Goal: Transaction & Acquisition: Purchase product/service

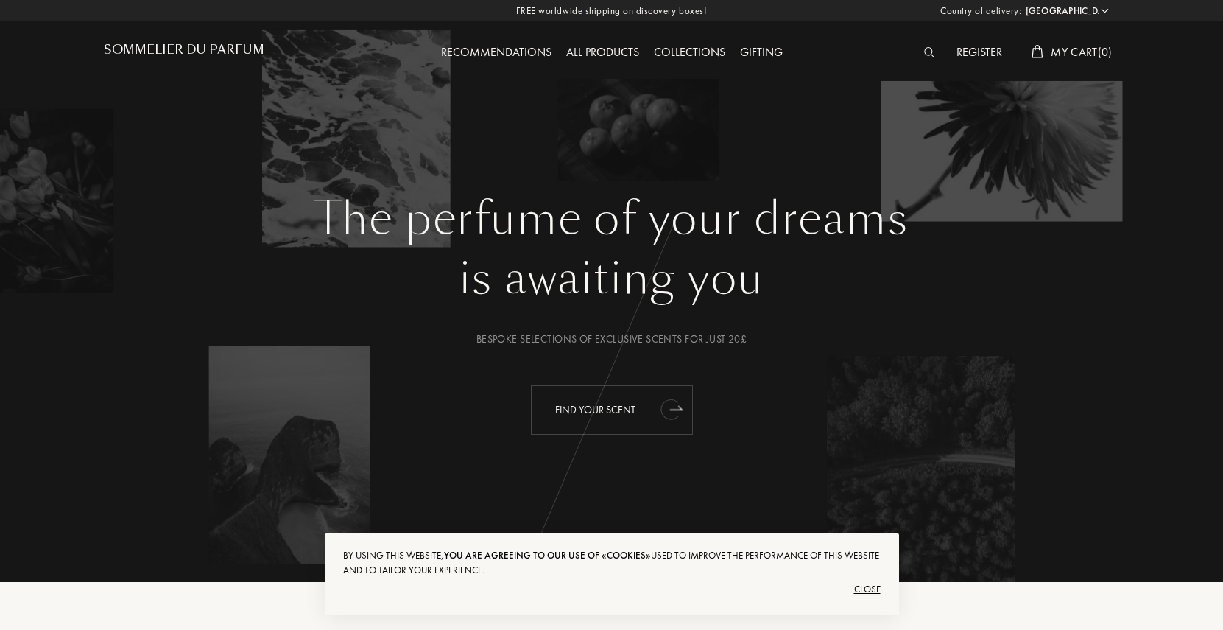
click at [630, 415] on div "Find your scent" at bounding box center [612, 409] width 162 height 49
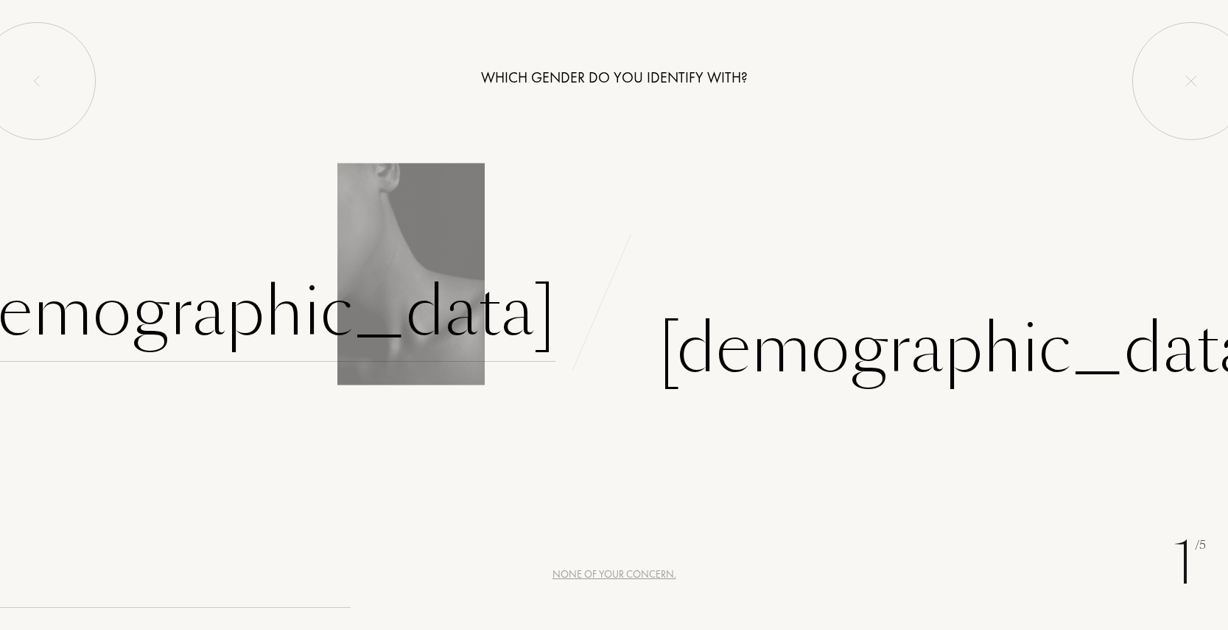
click at [442, 305] on div "[DEMOGRAPHIC_DATA]" at bounding box center [247, 311] width 615 height 99
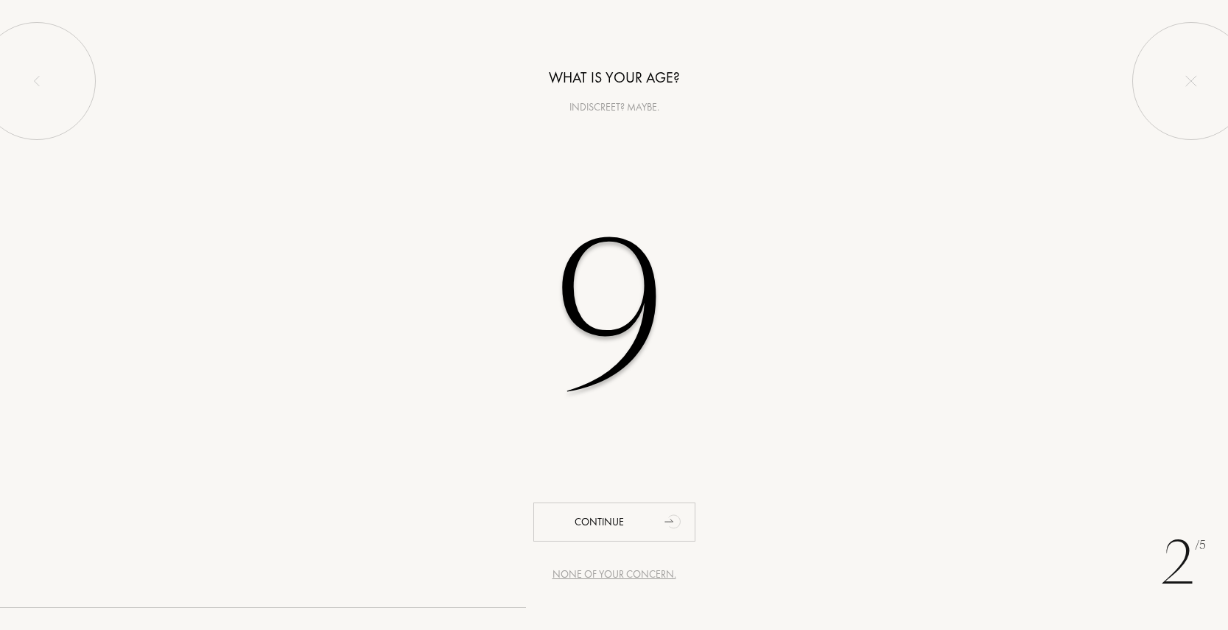
type input "91"
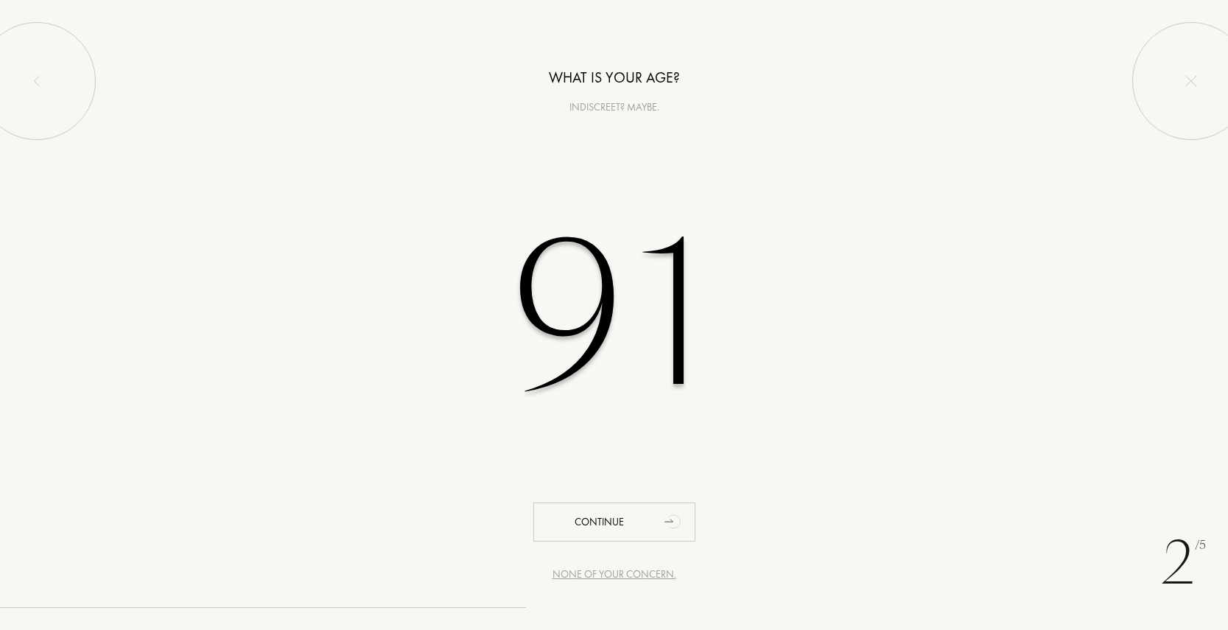
drag, startPoint x: 678, startPoint y: 352, endPoint x: 517, endPoint y: 351, distance: 161.3
click at [517, 351] on input "91" at bounding box center [614, 315] width 420 height 298
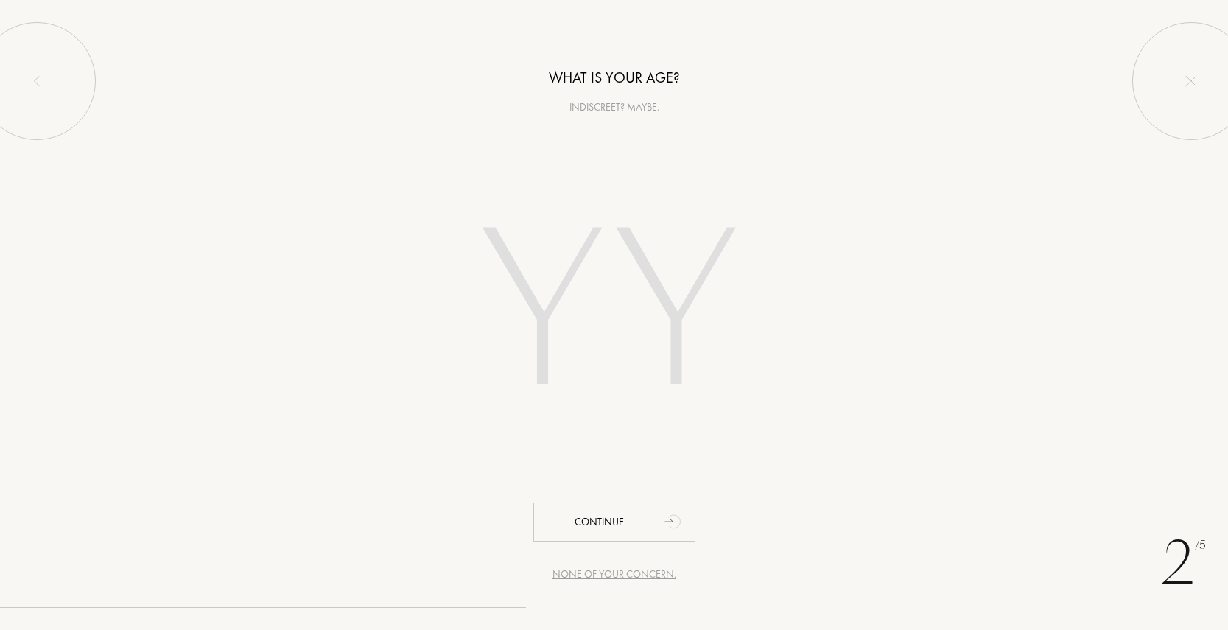
click at [559, 348] on input "number" at bounding box center [614, 315] width 420 height 298
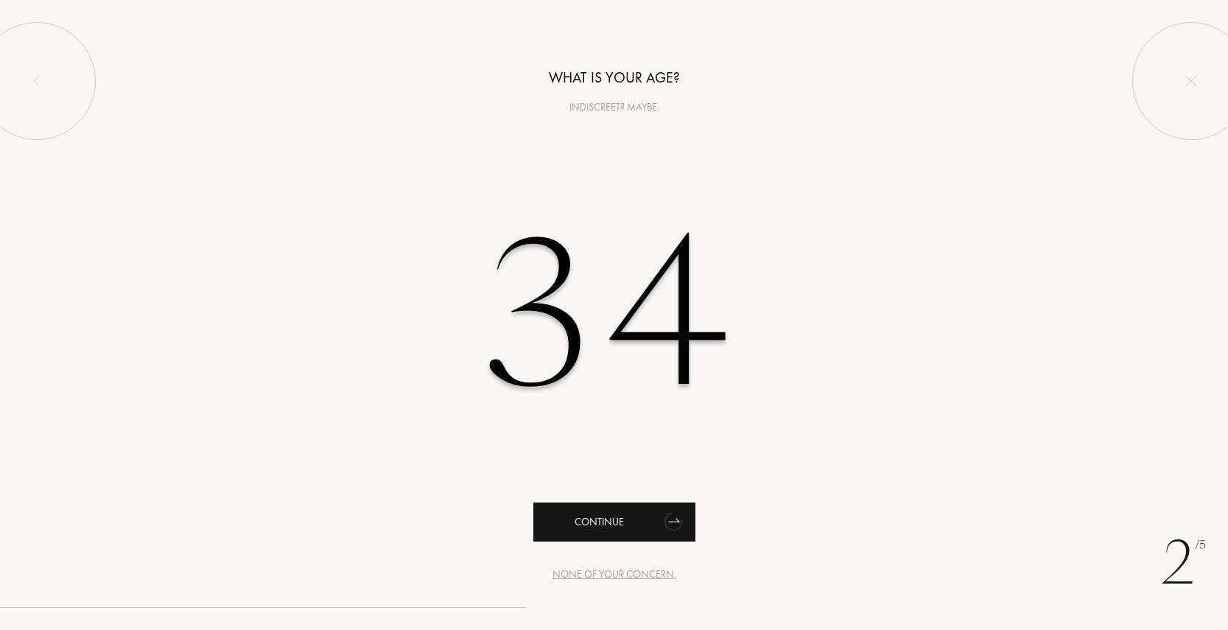
type input "34"
click at [596, 520] on div "Continue" at bounding box center [614, 521] width 162 height 39
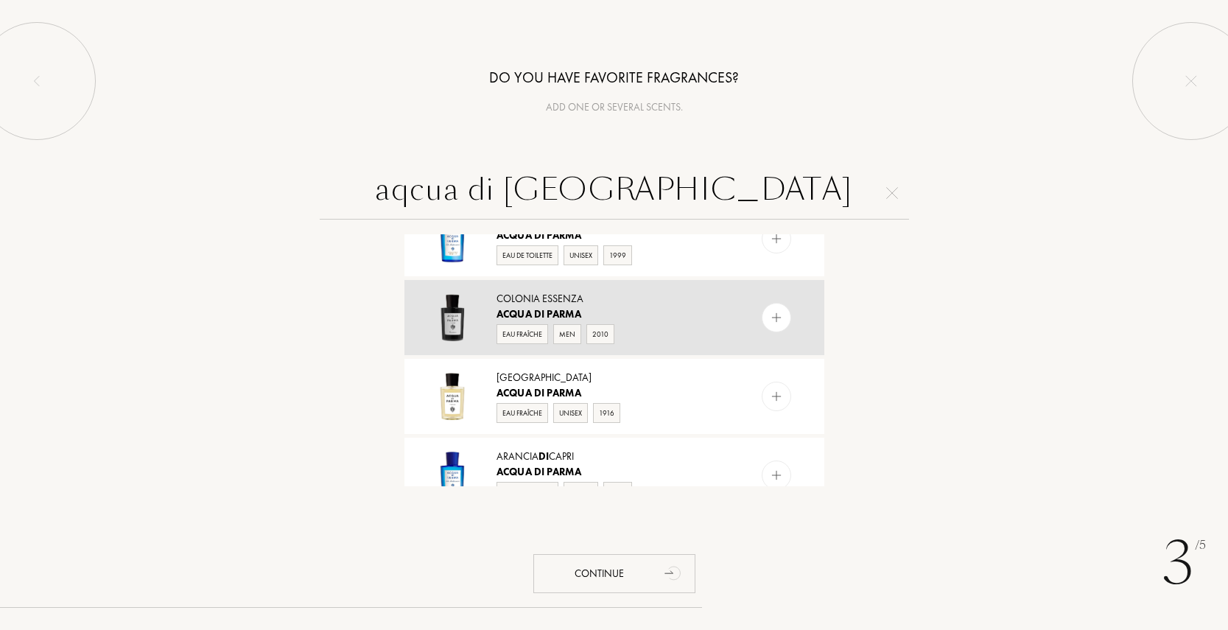
scroll to position [301, 0]
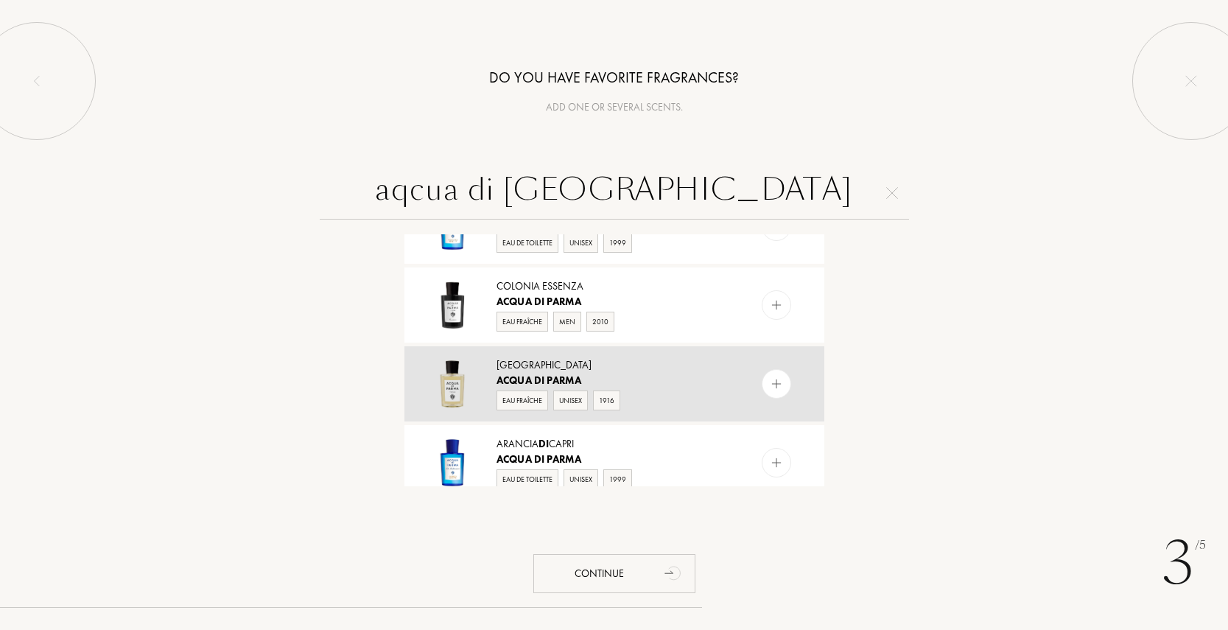
type input "aqcua di [GEOGRAPHIC_DATA]"
click at [575, 402] on div "Unisex" at bounding box center [570, 400] width 35 height 20
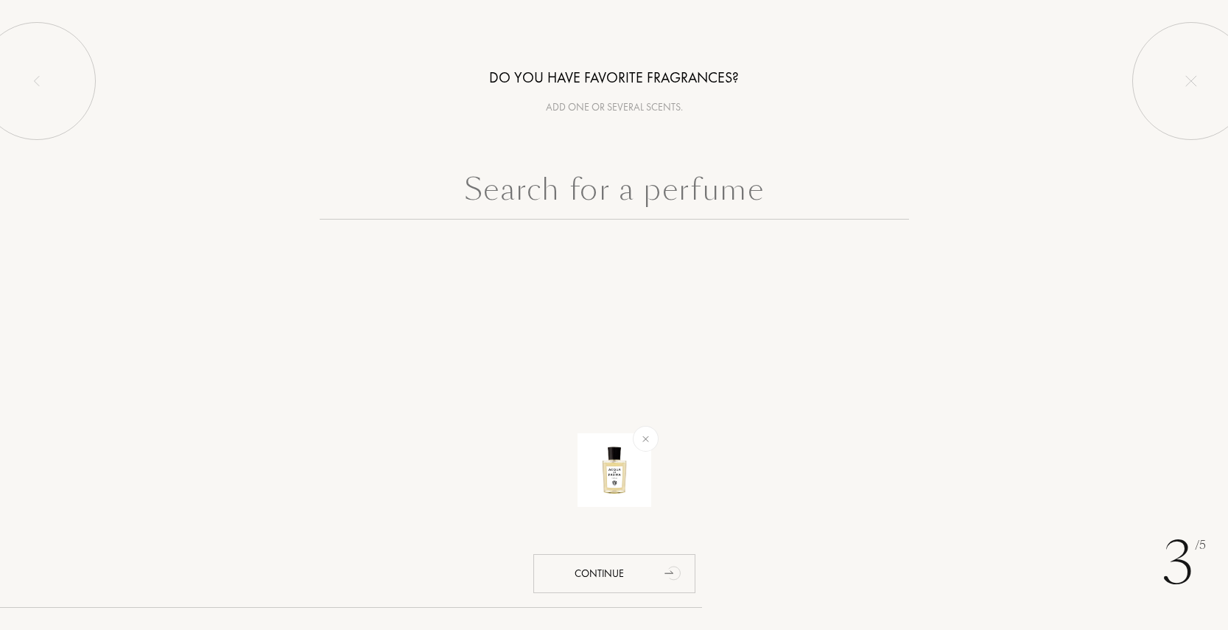
scroll to position [0, 0]
click at [611, 575] on div "Continue" at bounding box center [614, 573] width 162 height 39
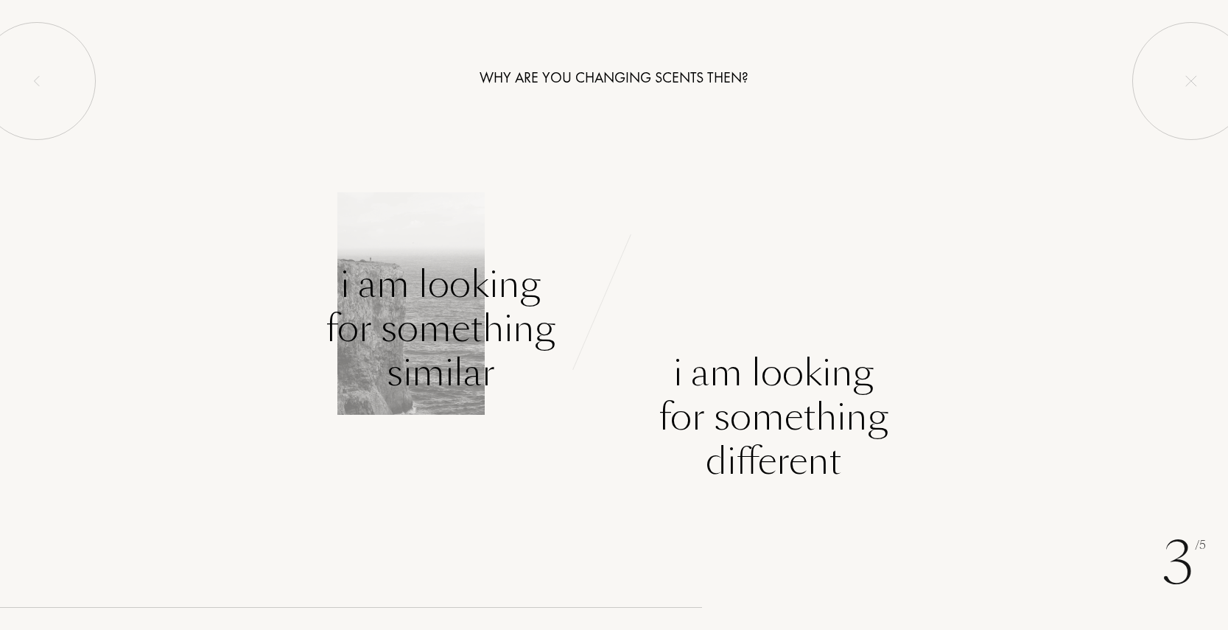
click at [385, 322] on div "I am looking for something similar" at bounding box center [441, 328] width 230 height 133
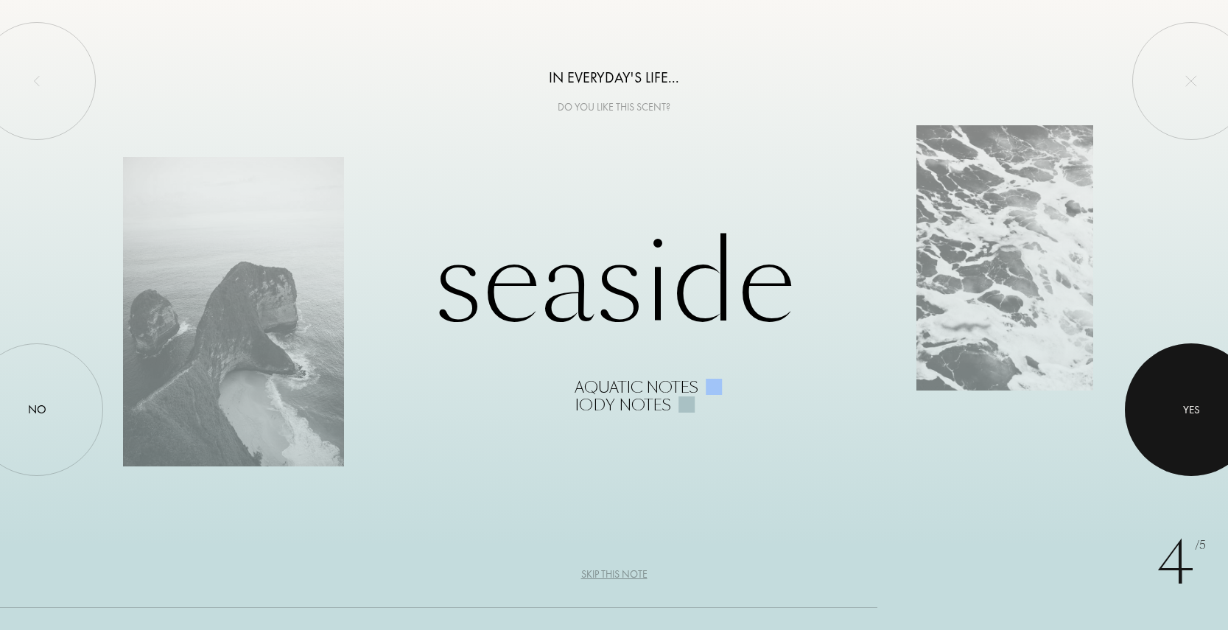
click at [1144, 366] on div "Yes" at bounding box center [1191, 409] width 133 height 133
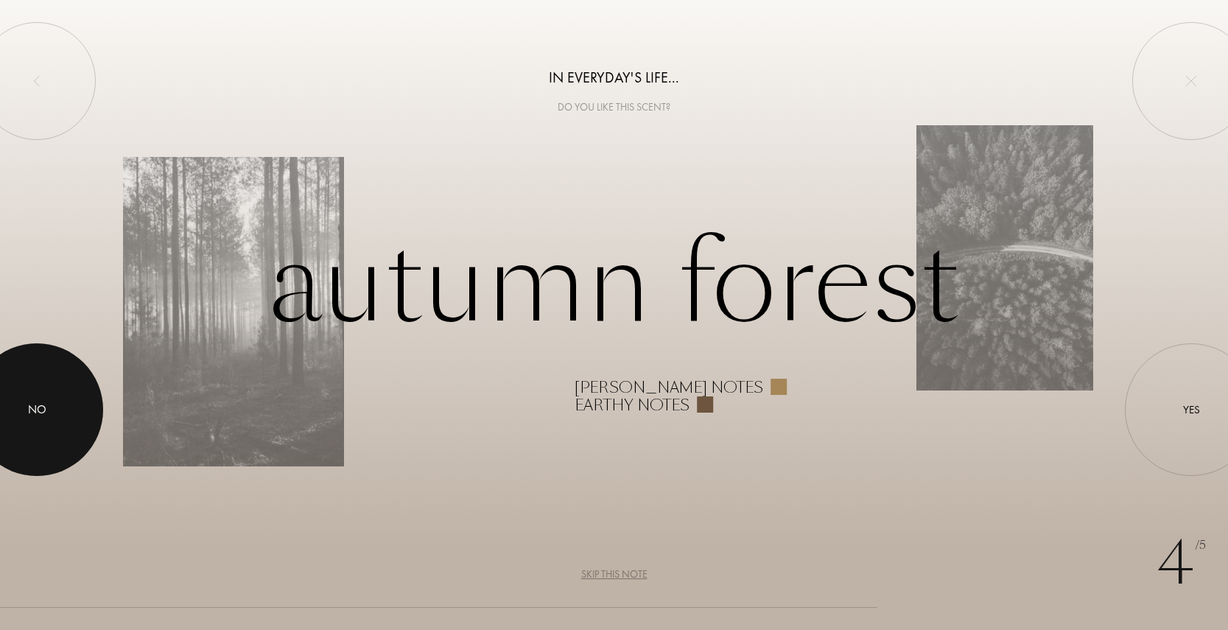
click at [53, 364] on div at bounding box center [37, 409] width 133 height 133
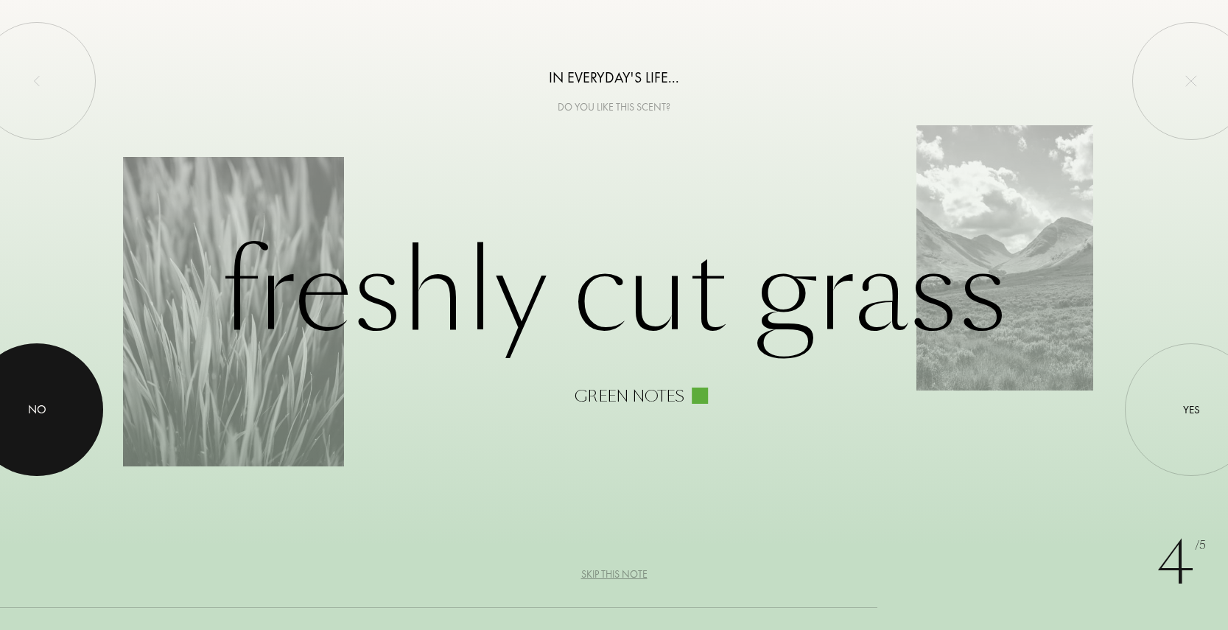
click at [63, 357] on div at bounding box center [37, 409] width 133 height 133
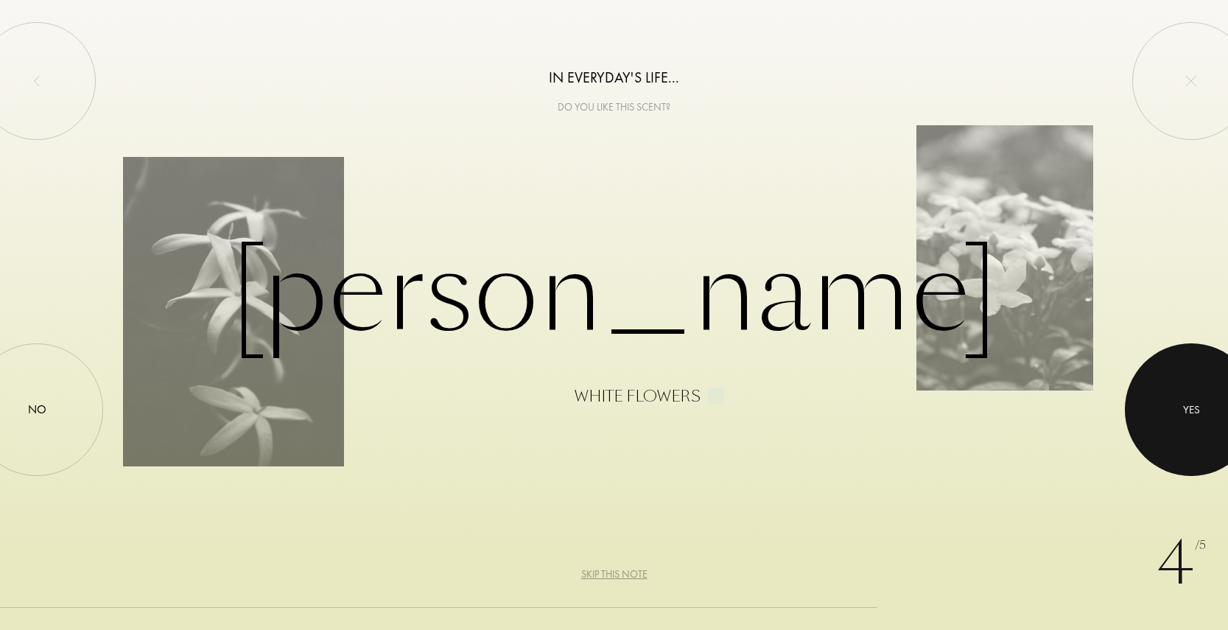
click at [1208, 407] on div at bounding box center [1191, 409] width 133 height 133
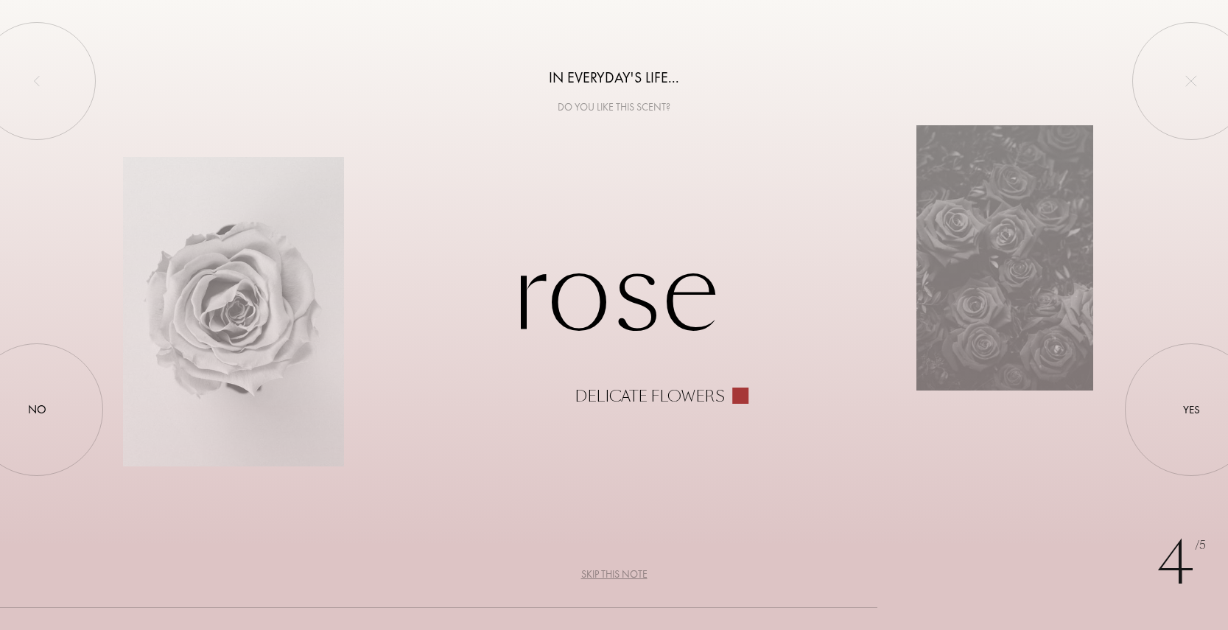
click at [37, 410] on div at bounding box center [37, 410] width 0 height 0
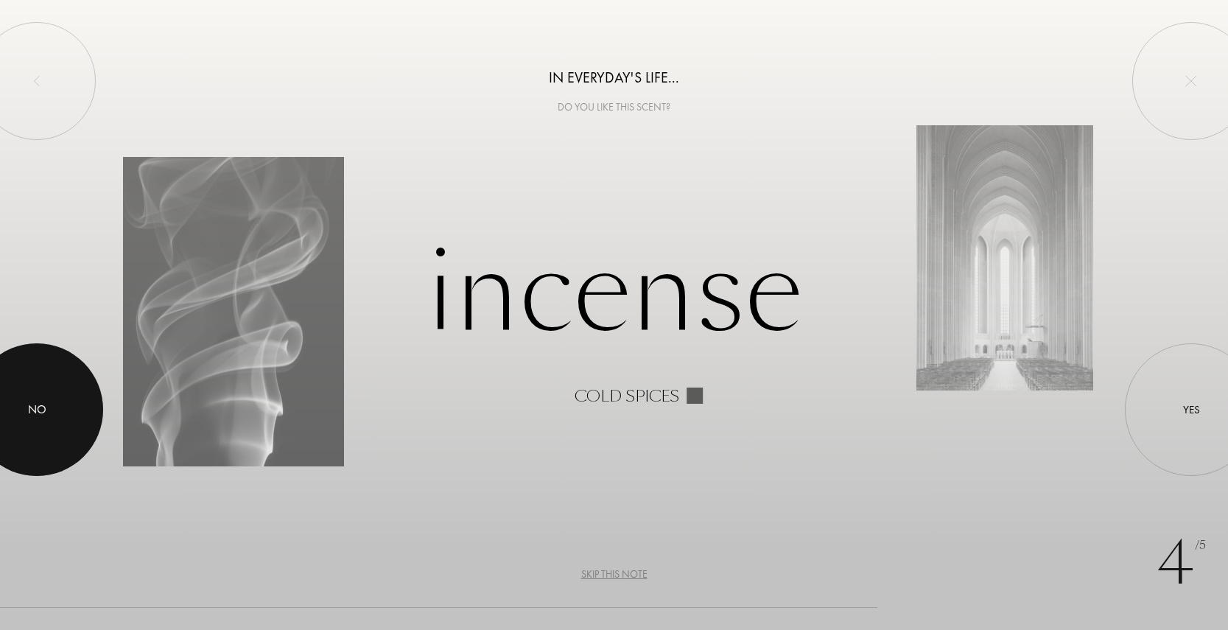
click at [42, 383] on div at bounding box center [37, 409] width 133 height 133
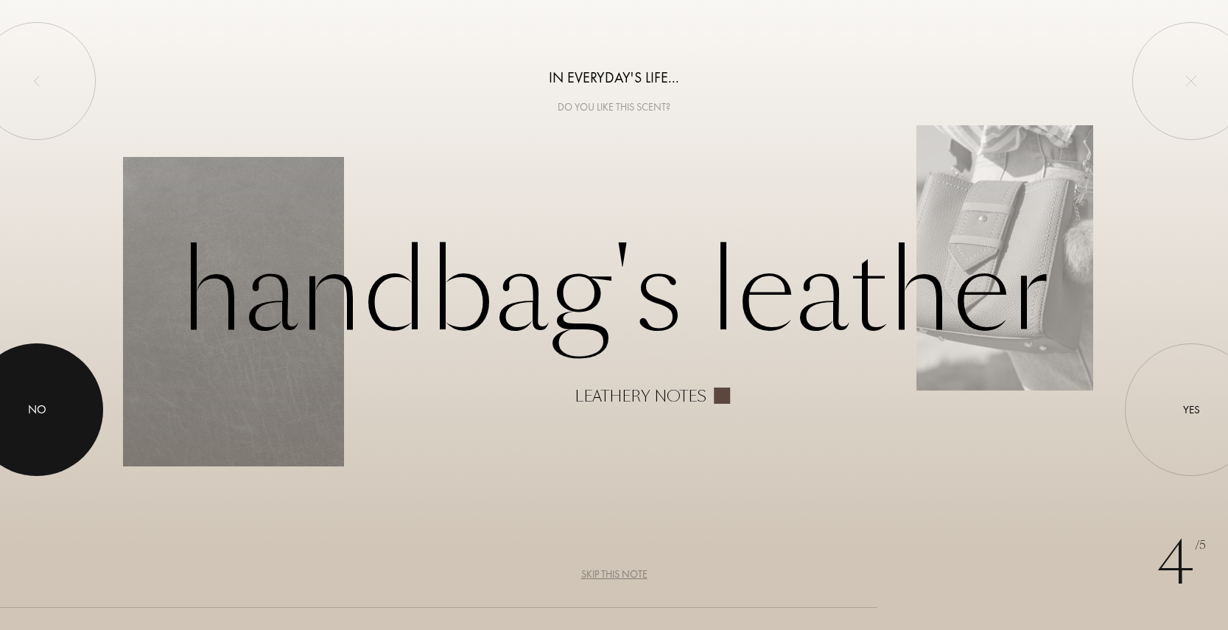
click at [60, 395] on div at bounding box center [37, 409] width 133 height 133
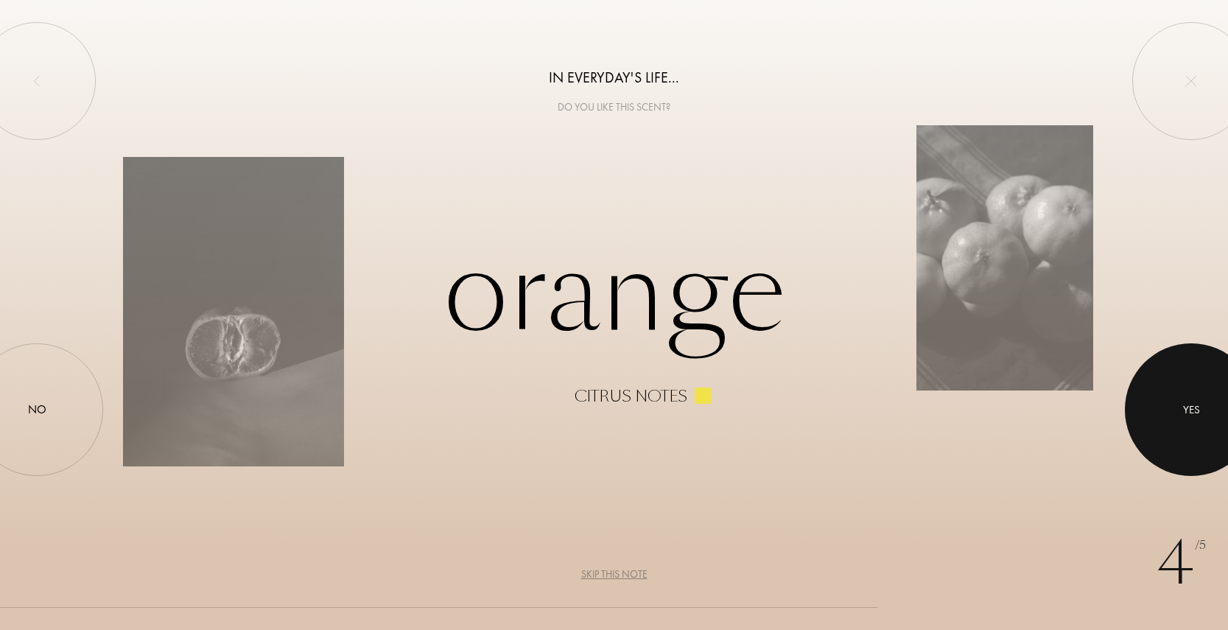
click at [1203, 382] on div at bounding box center [1191, 409] width 133 height 133
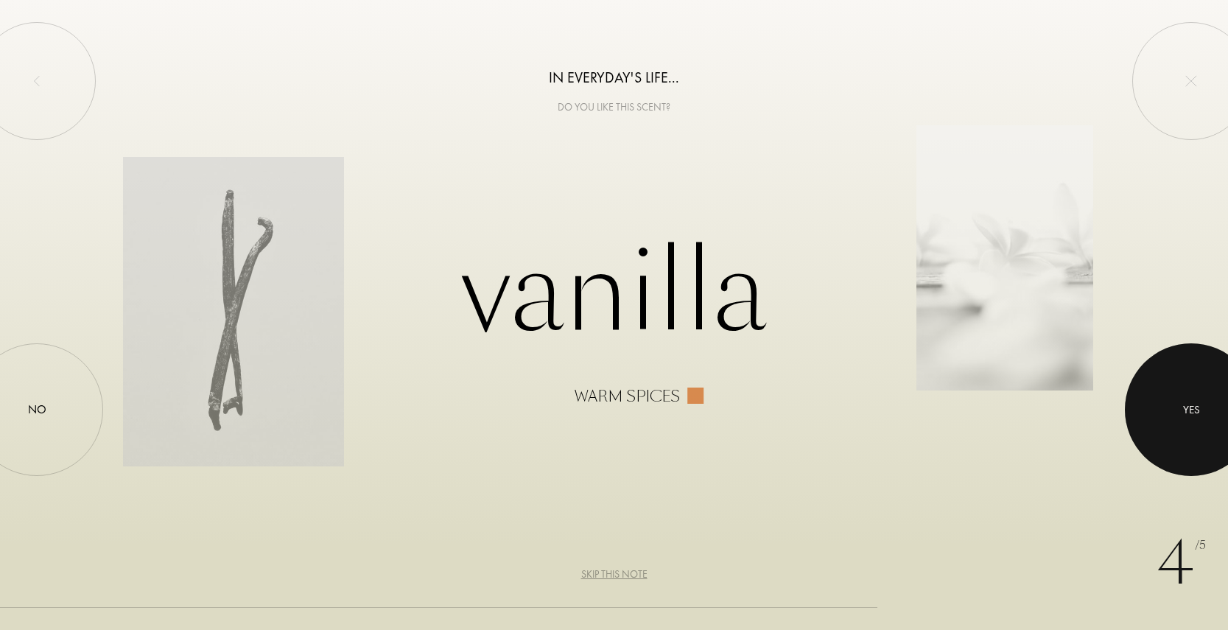
click at [1156, 397] on div at bounding box center [1191, 409] width 133 height 133
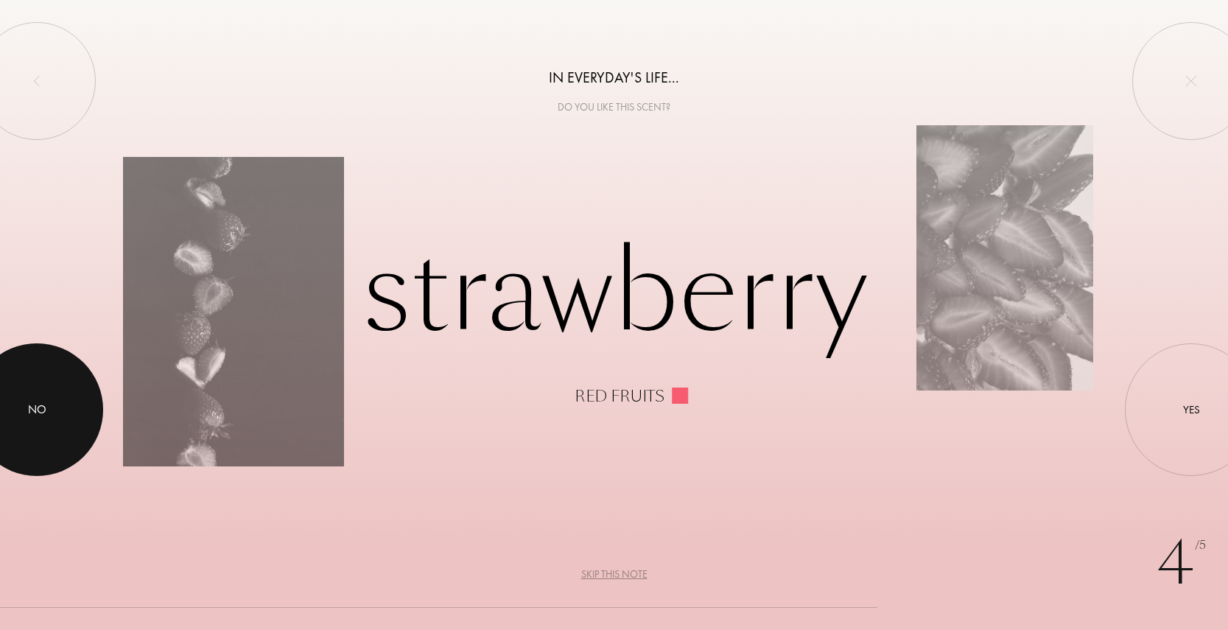
click at [61, 370] on div at bounding box center [37, 409] width 133 height 133
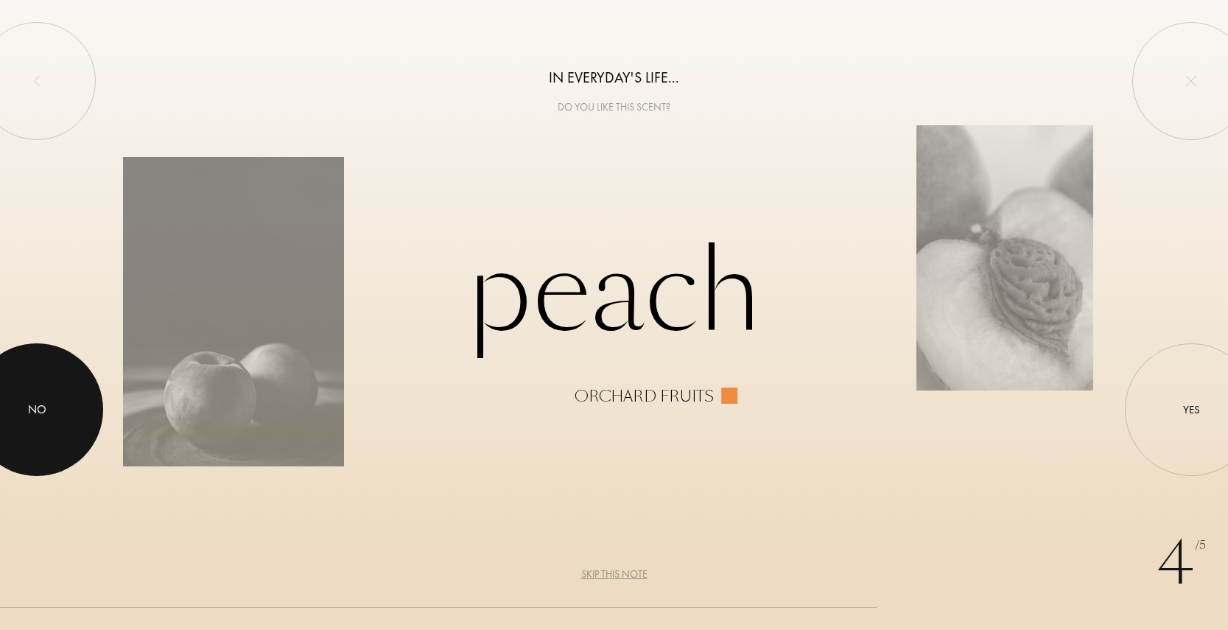
click at [52, 402] on div at bounding box center [37, 409] width 133 height 133
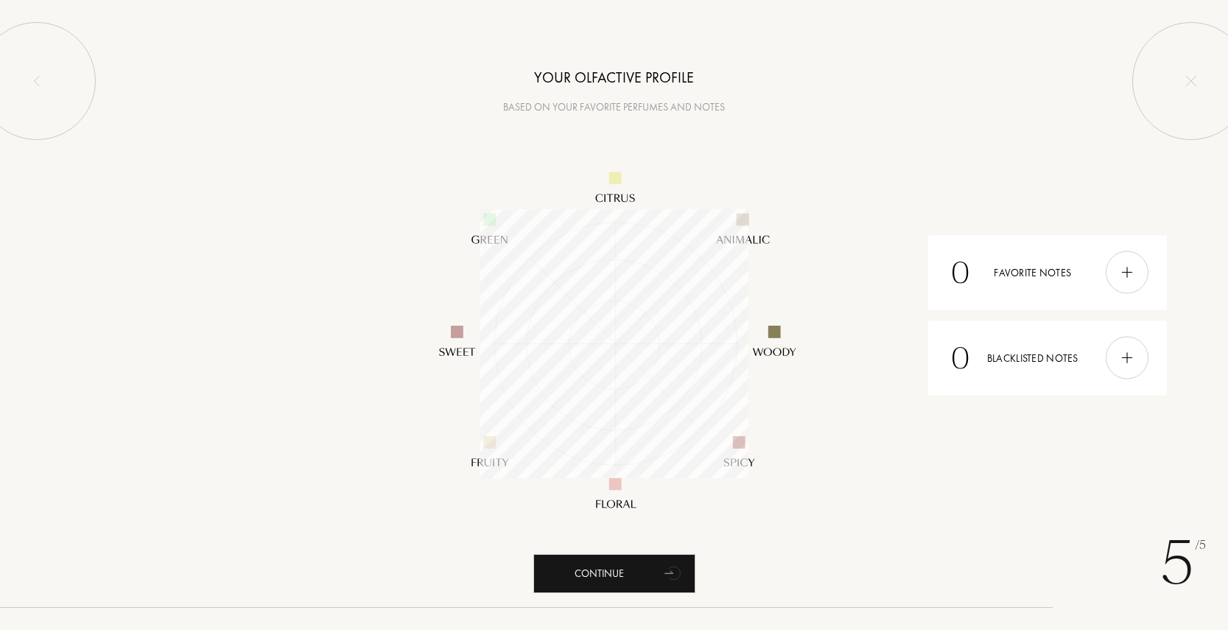
scroll to position [269, 269]
click at [569, 564] on div "Continue" at bounding box center [614, 573] width 162 height 39
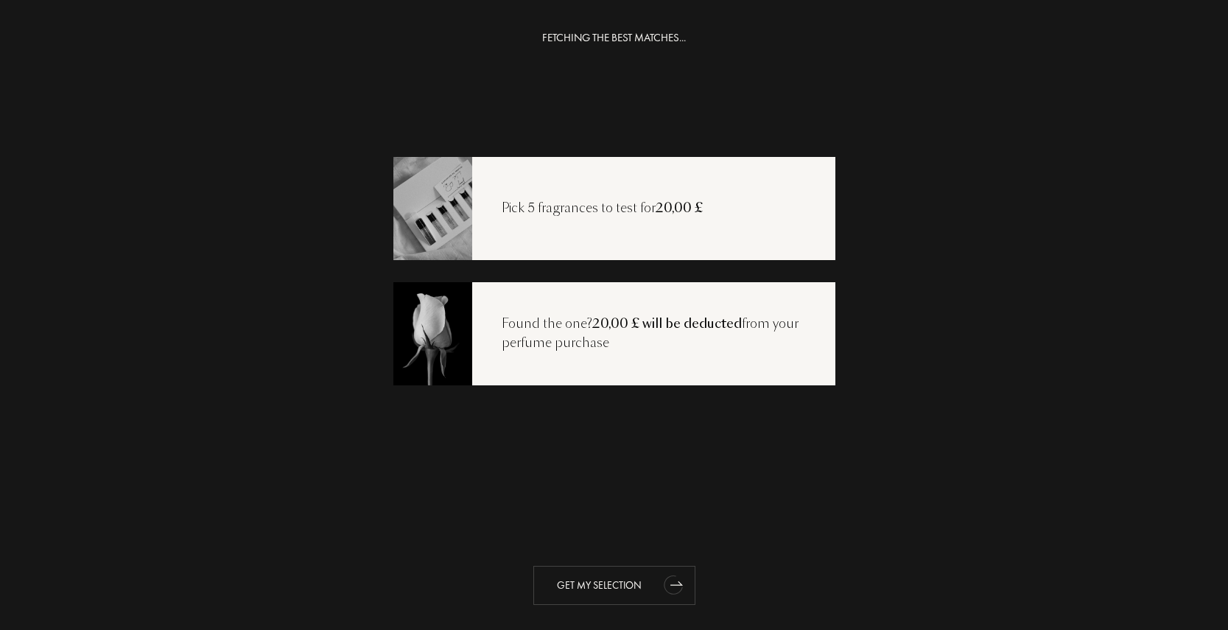
click at [605, 577] on div "Get my selection" at bounding box center [614, 585] width 162 height 39
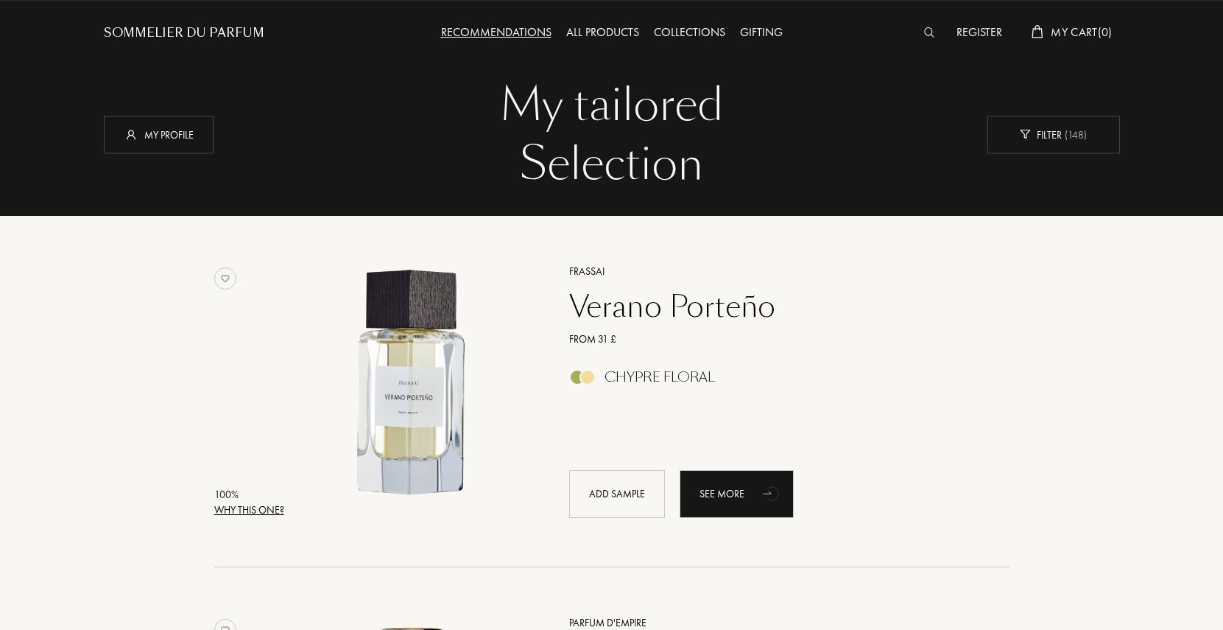
click at [250, 509] on div "Why this one?" at bounding box center [249, 509] width 70 height 15
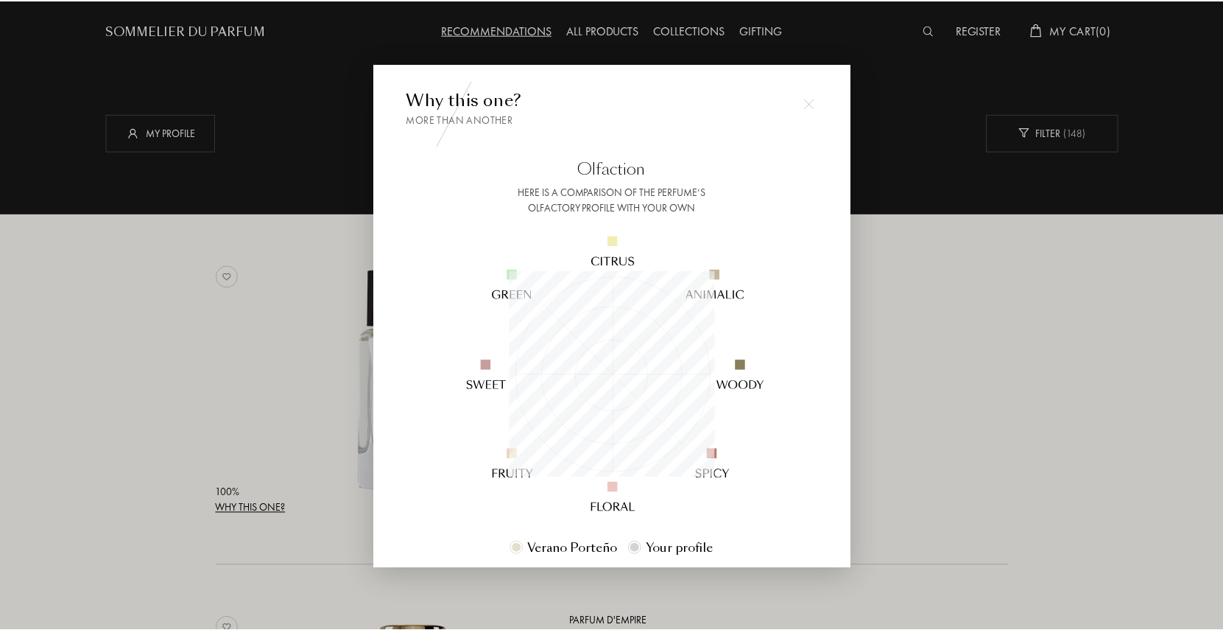
scroll to position [4, 0]
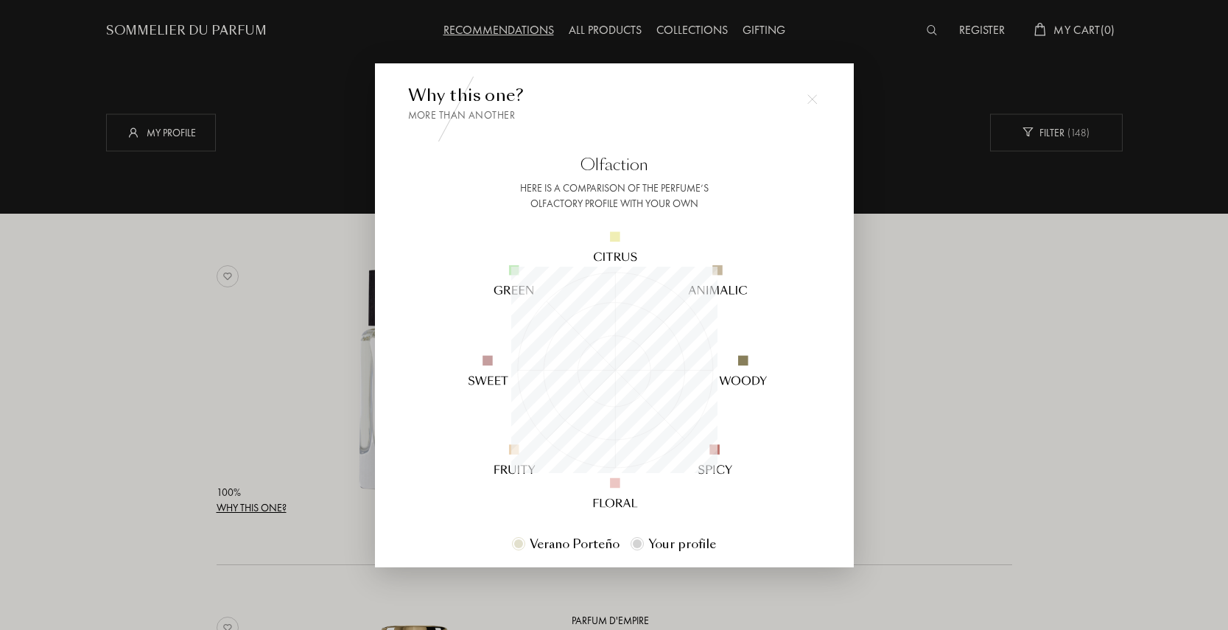
click at [996, 396] on div at bounding box center [614, 315] width 1228 height 630
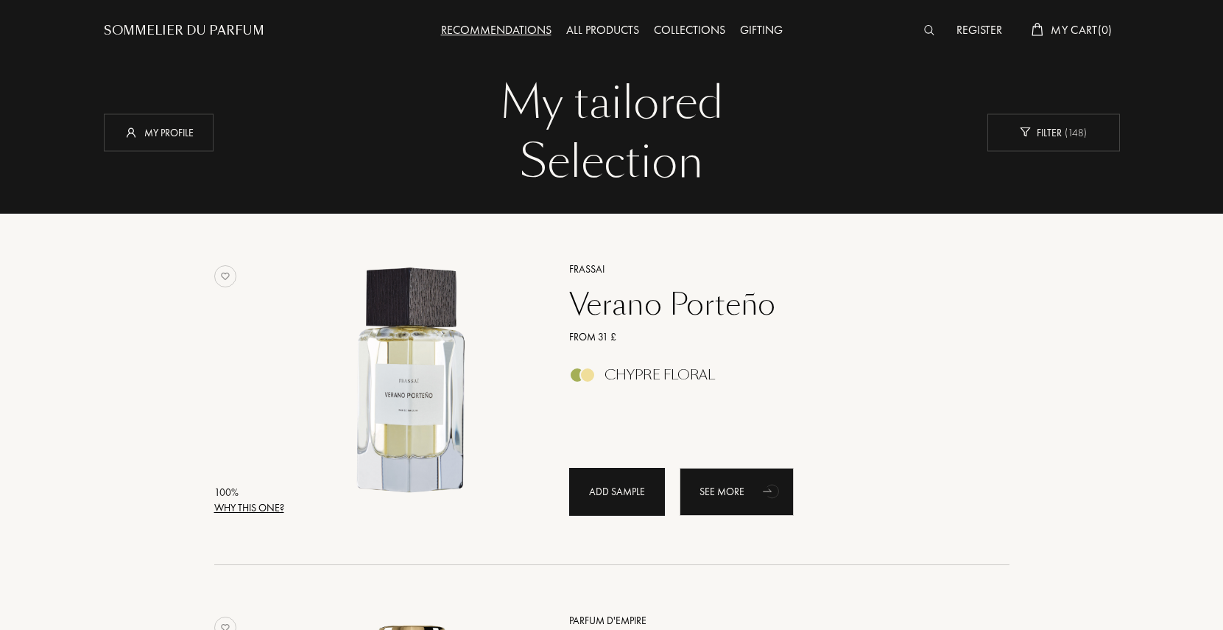
click at [614, 482] on div "Add sample" at bounding box center [617, 492] width 96 height 48
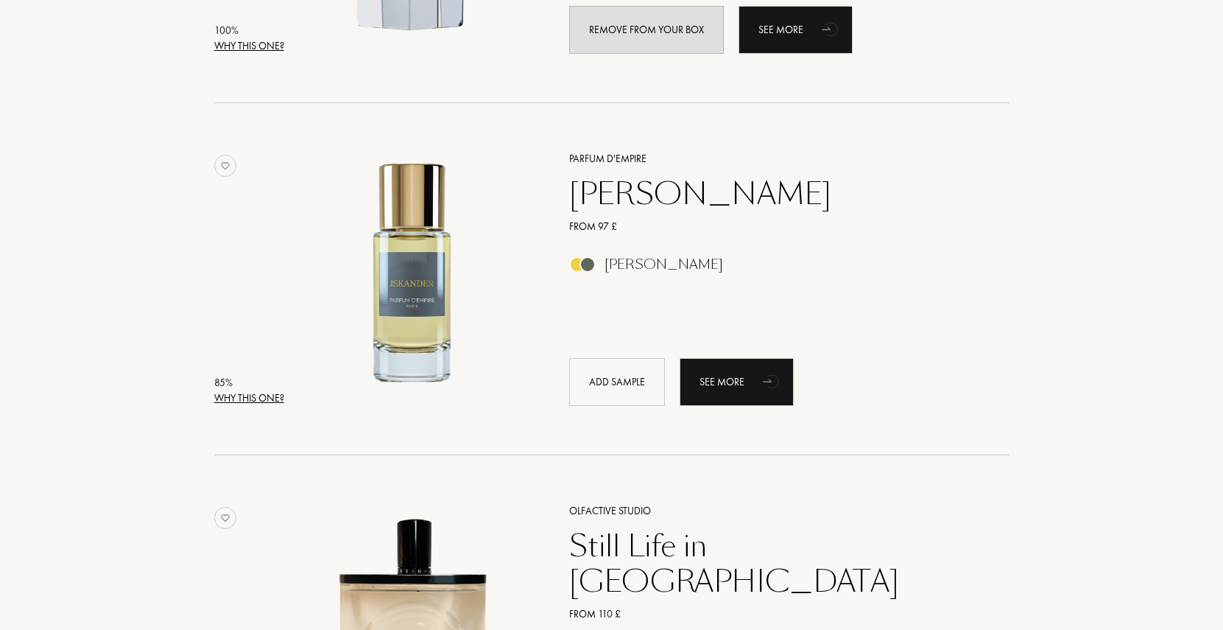
scroll to position [511, 0]
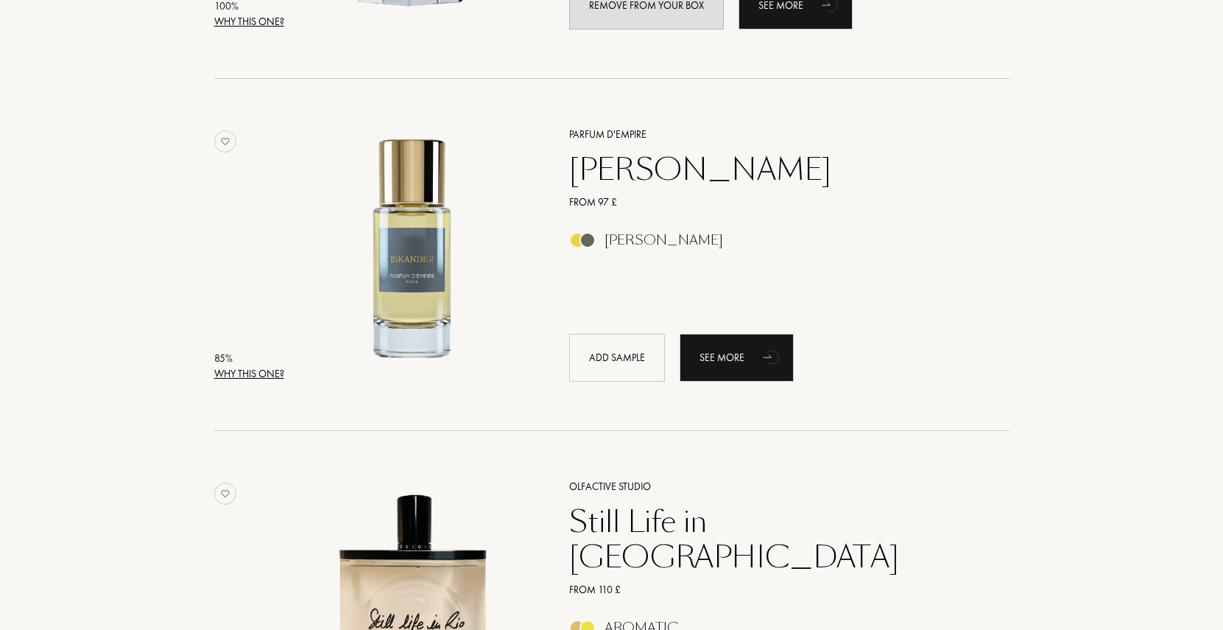
click at [242, 364] on div "85 %" at bounding box center [249, 358] width 70 height 15
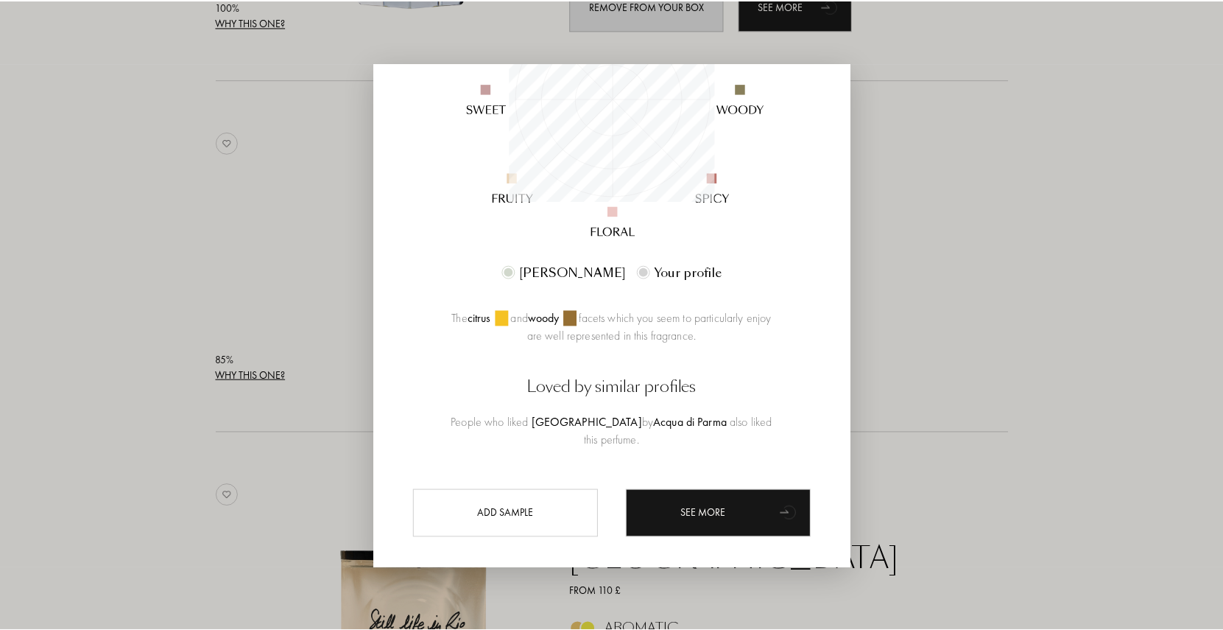
scroll to position [274, 0]
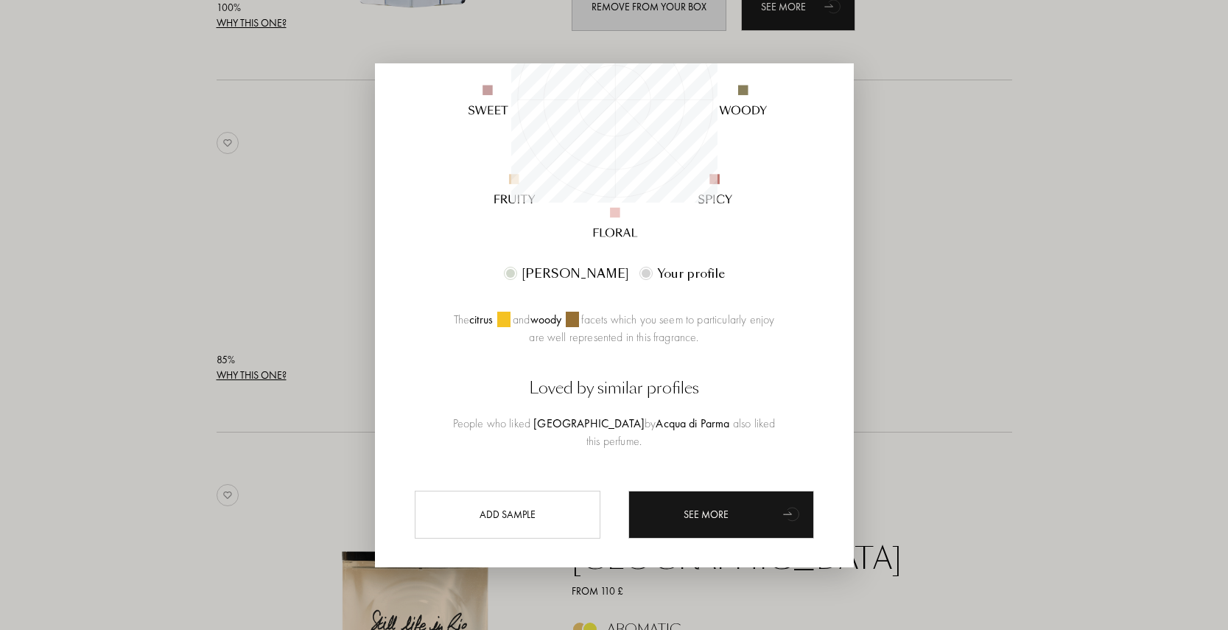
click at [948, 171] on div at bounding box center [614, 315] width 1228 height 630
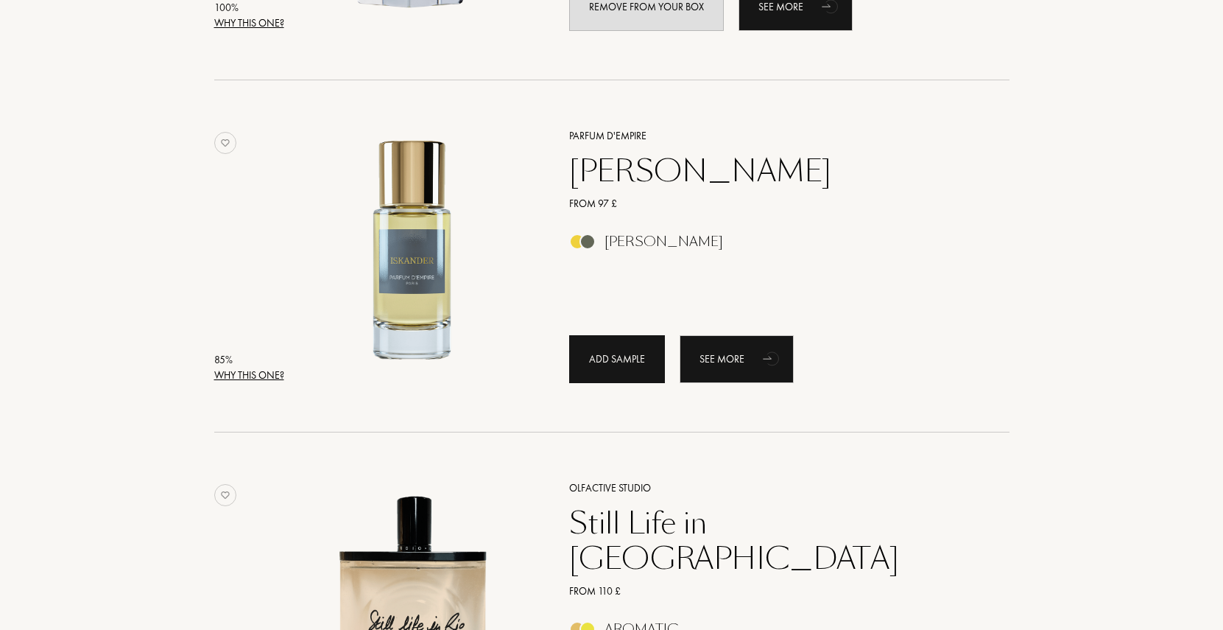
click at [598, 369] on div "Add sample" at bounding box center [617, 359] width 96 height 48
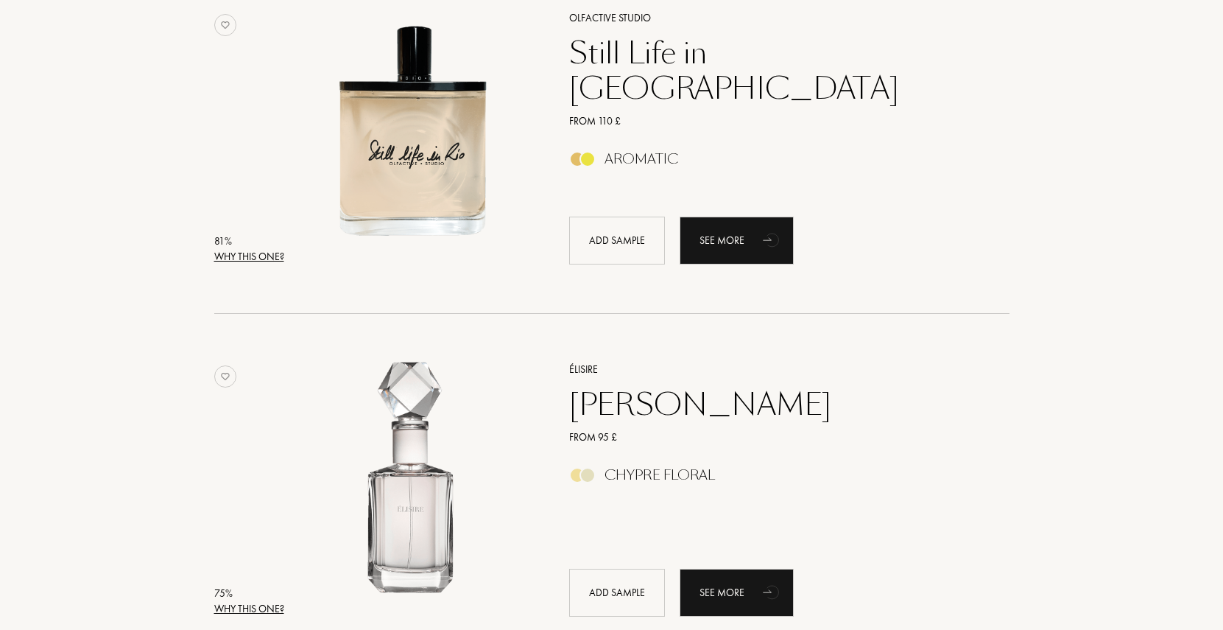
scroll to position [972, 0]
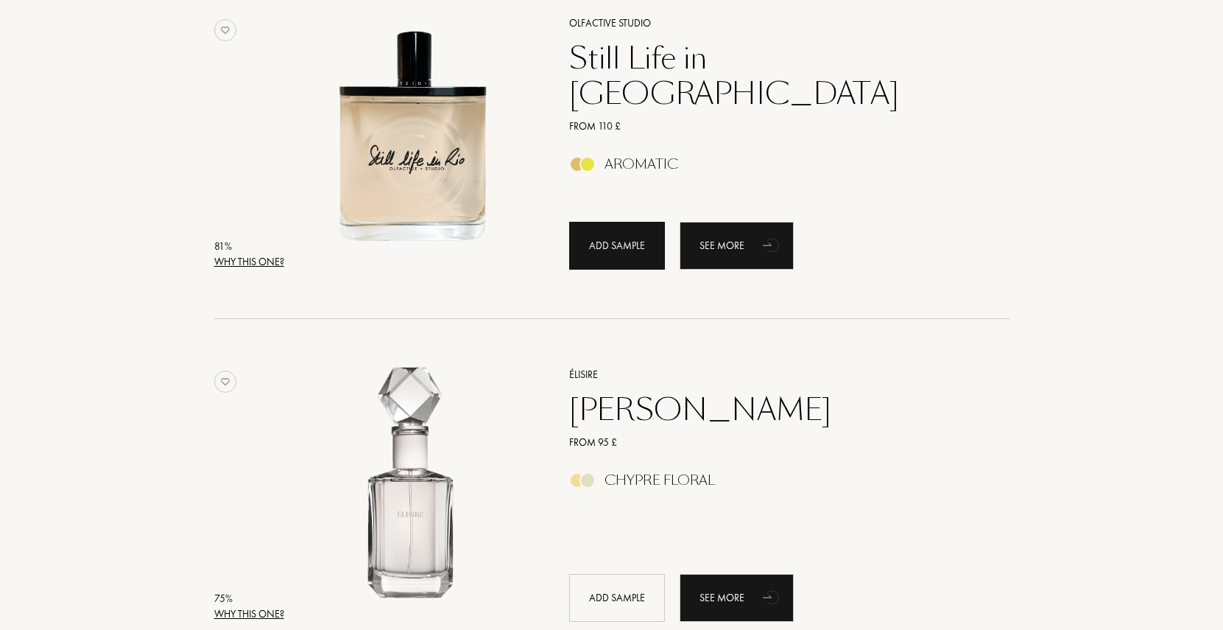
click at [622, 242] on div "Add sample" at bounding box center [617, 246] width 96 height 48
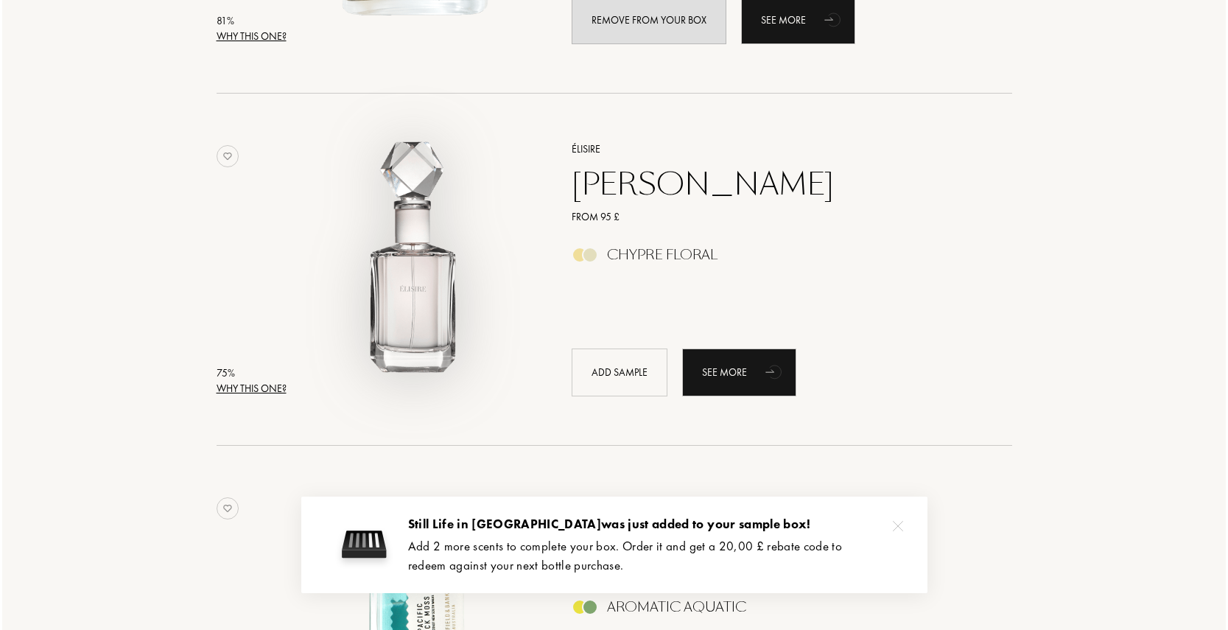
scroll to position [1212, 0]
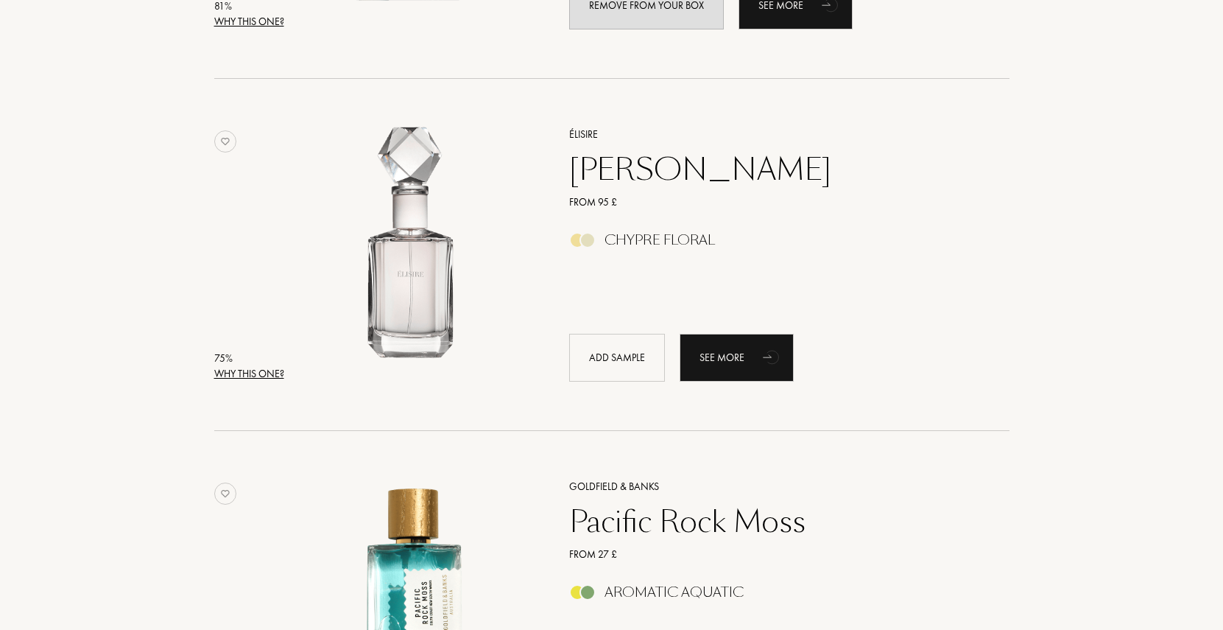
click at [237, 373] on div "Why this one?" at bounding box center [249, 373] width 70 height 15
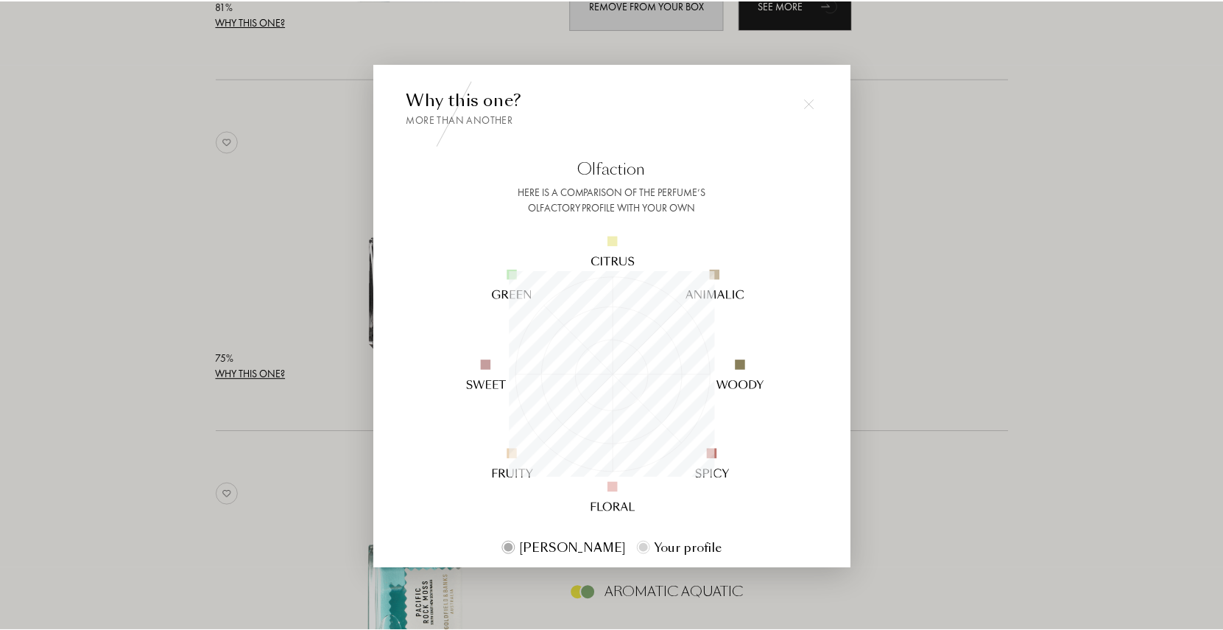
scroll to position [206, 206]
click at [898, 279] on div at bounding box center [614, 315] width 1228 height 630
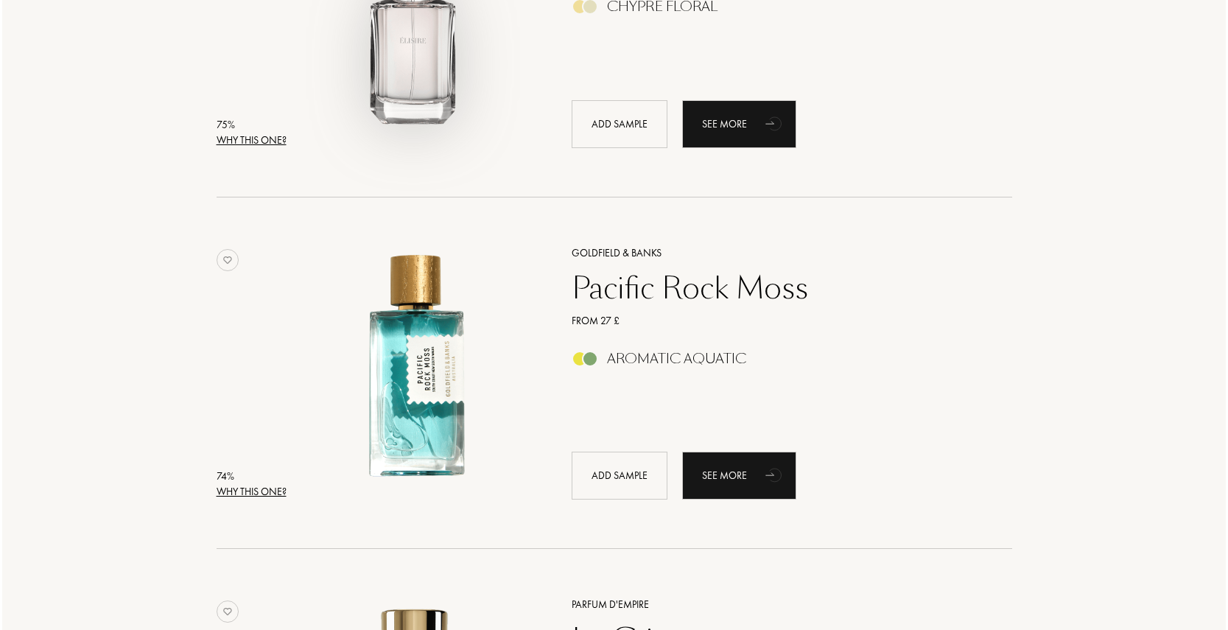
scroll to position [1446, 0]
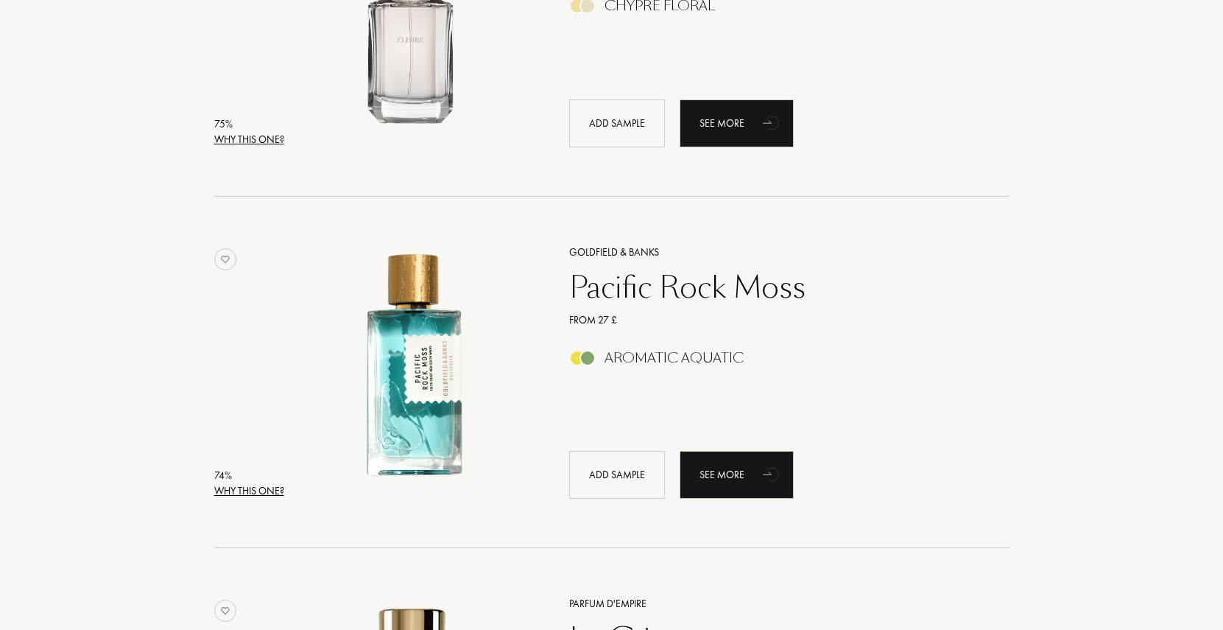
click at [248, 485] on div "Why this one?" at bounding box center [249, 490] width 70 height 15
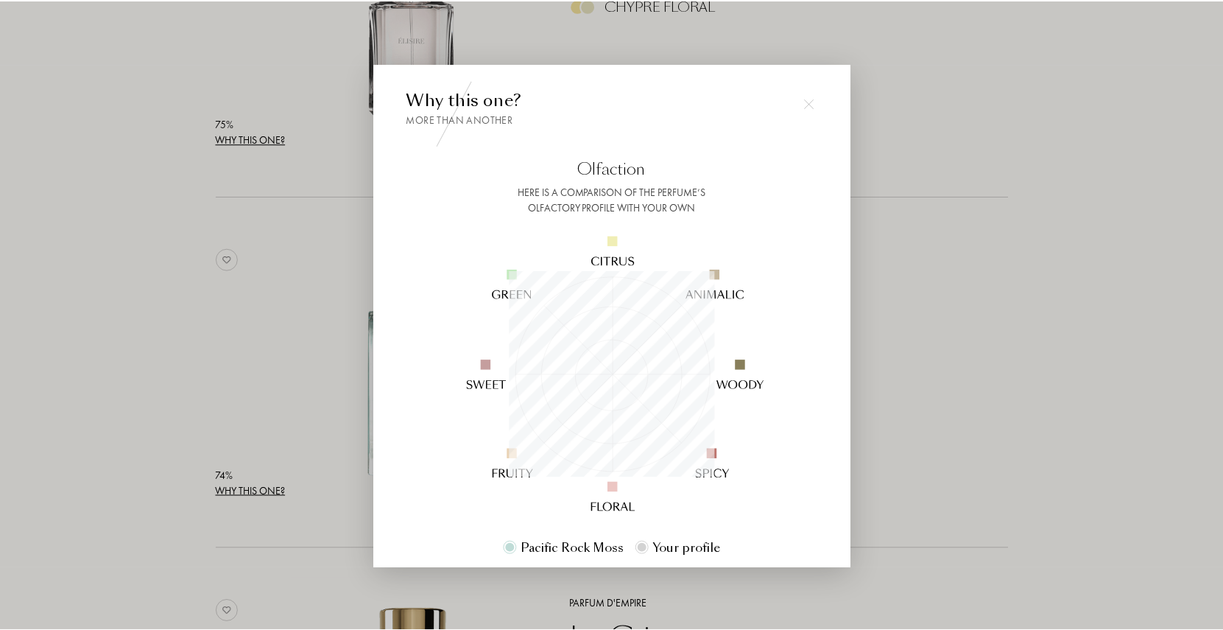
scroll to position [206, 206]
click at [904, 308] on div at bounding box center [614, 315] width 1228 height 630
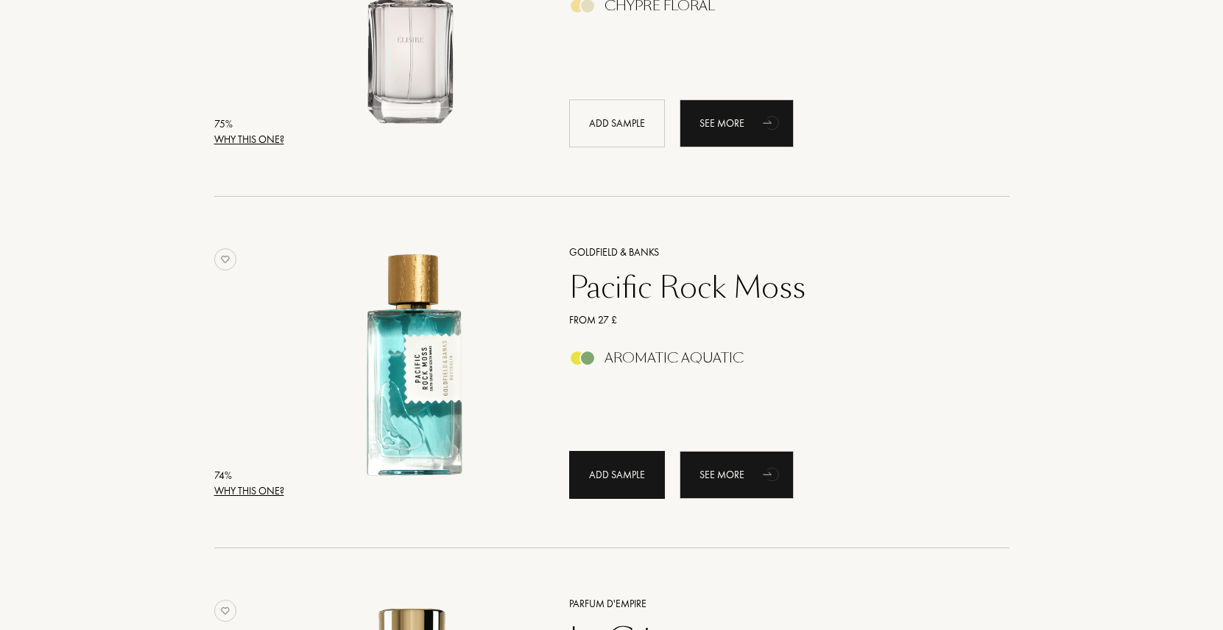
click at [616, 460] on div "Add sample" at bounding box center [617, 475] width 96 height 48
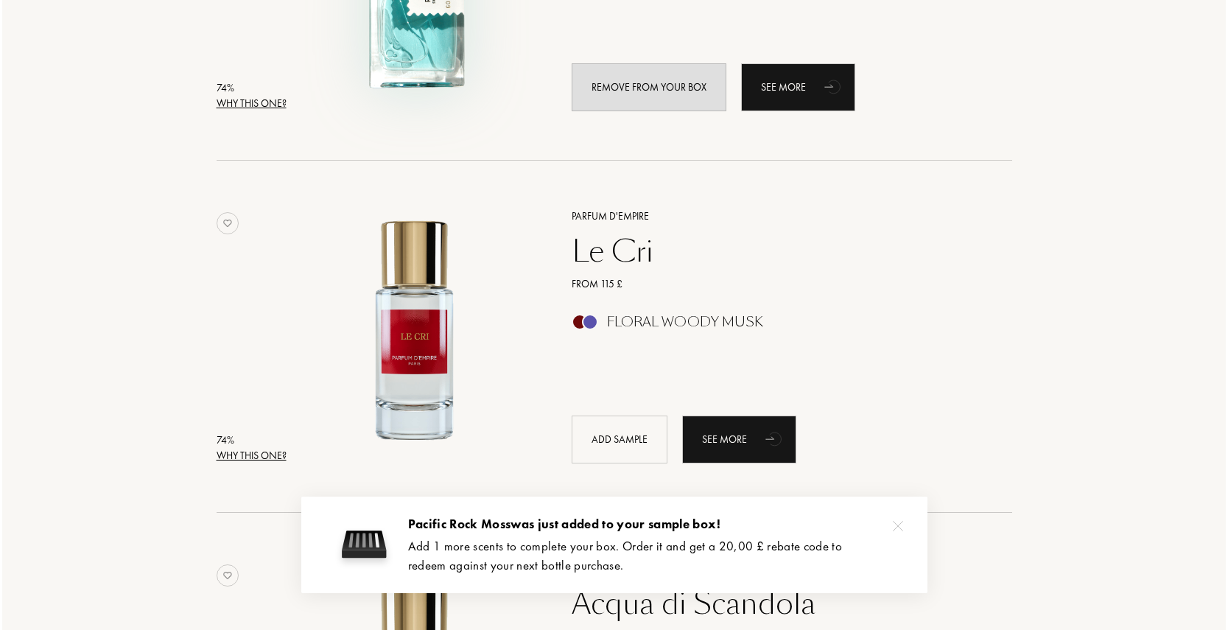
scroll to position [1838, 0]
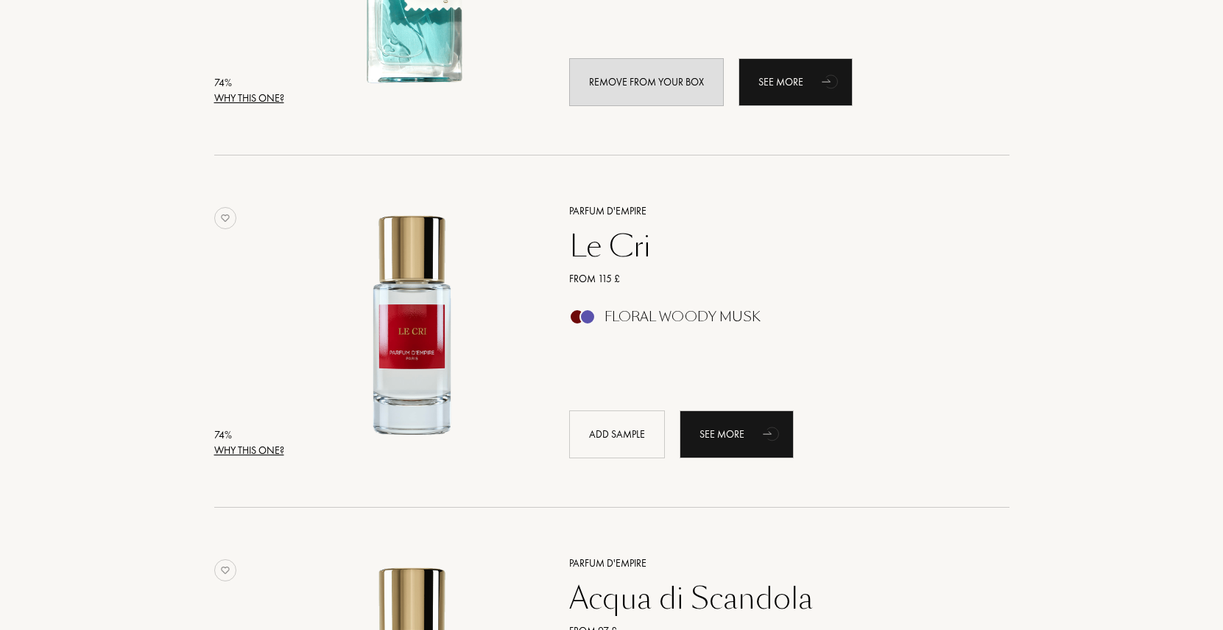
click at [254, 445] on div "Why this one?" at bounding box center [249, 450] width 70 height 15
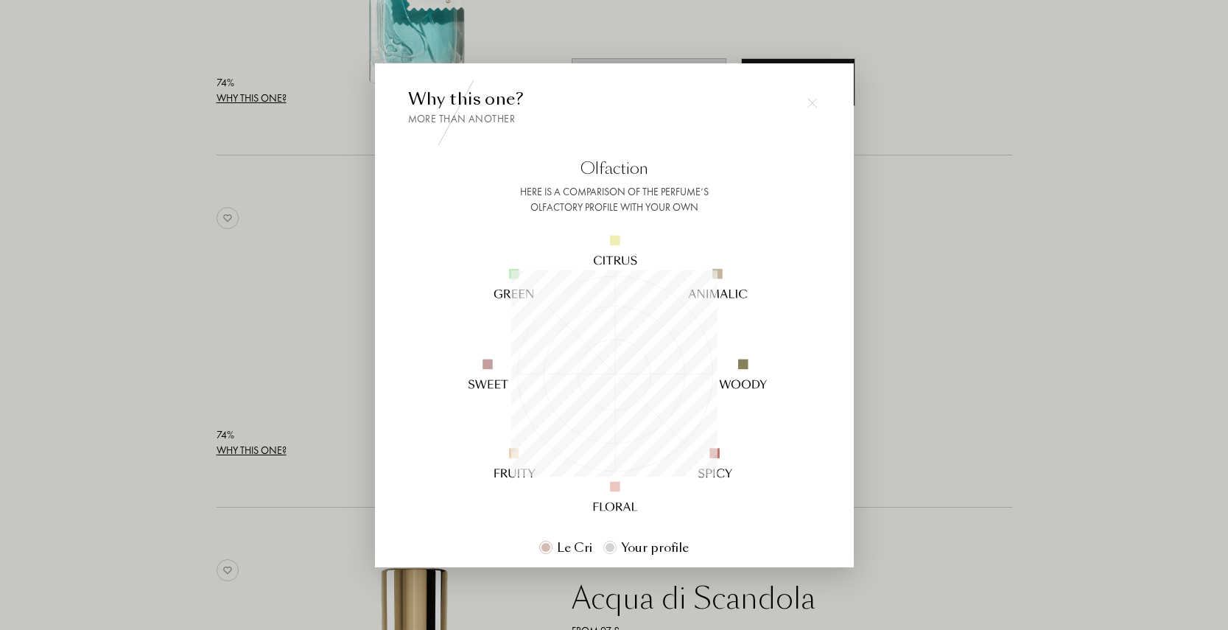
scroll to position [206, 206]
click at [955, 295] on div at bounding box center [614, 315] width 1228 height 630
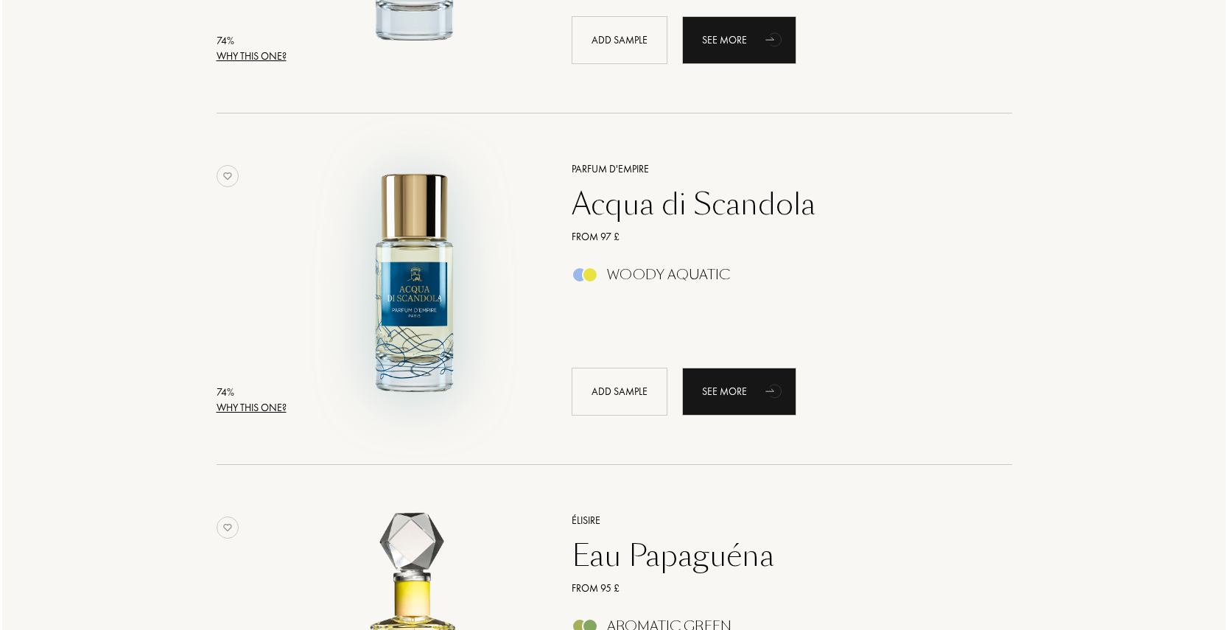
scroll to position [2240, 0]
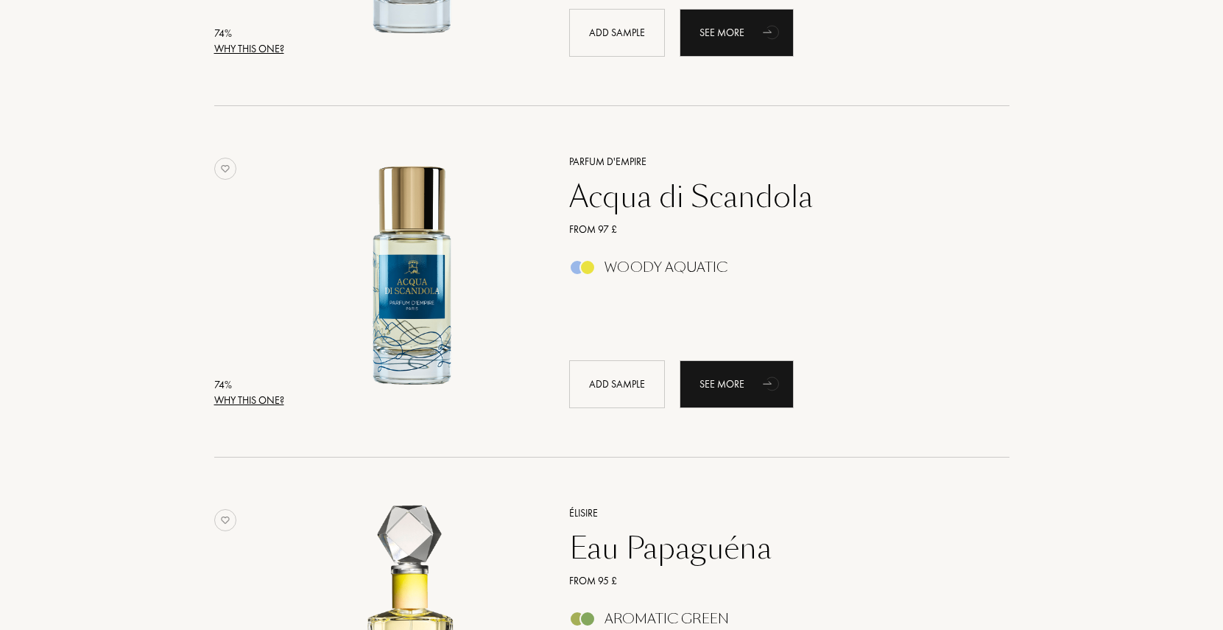
click at [247, 397] on div "Why this one?" at bounding box center [249, 400] width 70 height 15
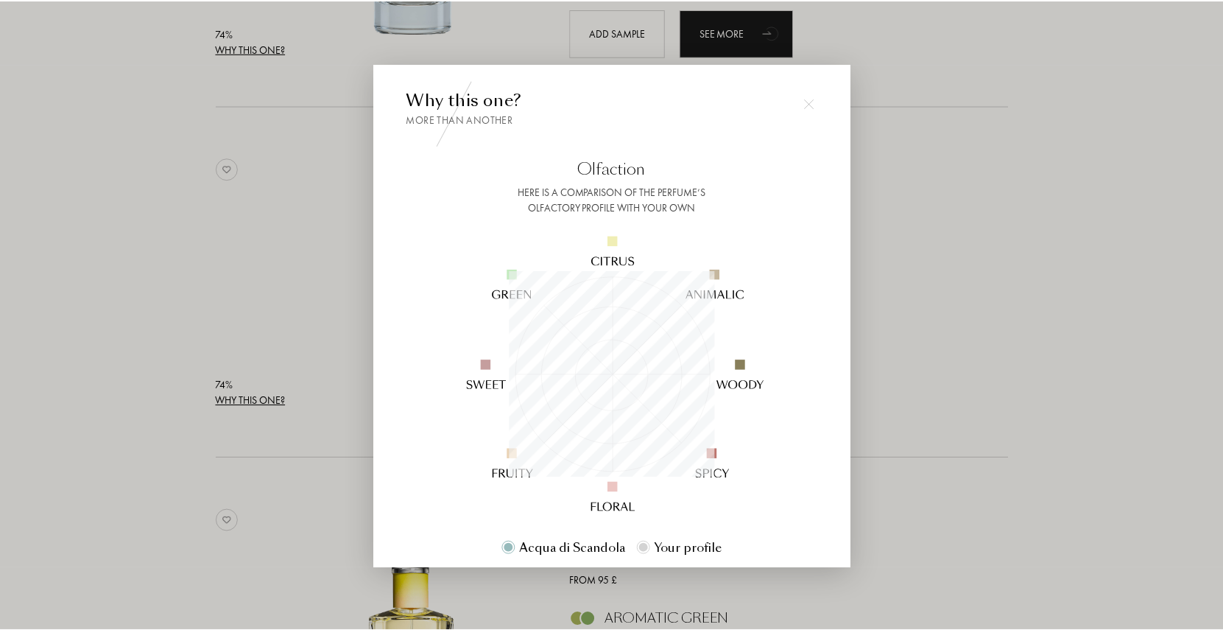
scroll to position [206, 206]
click at [980, 281] on div at bounding box center [614, 315] width 1228 height 630
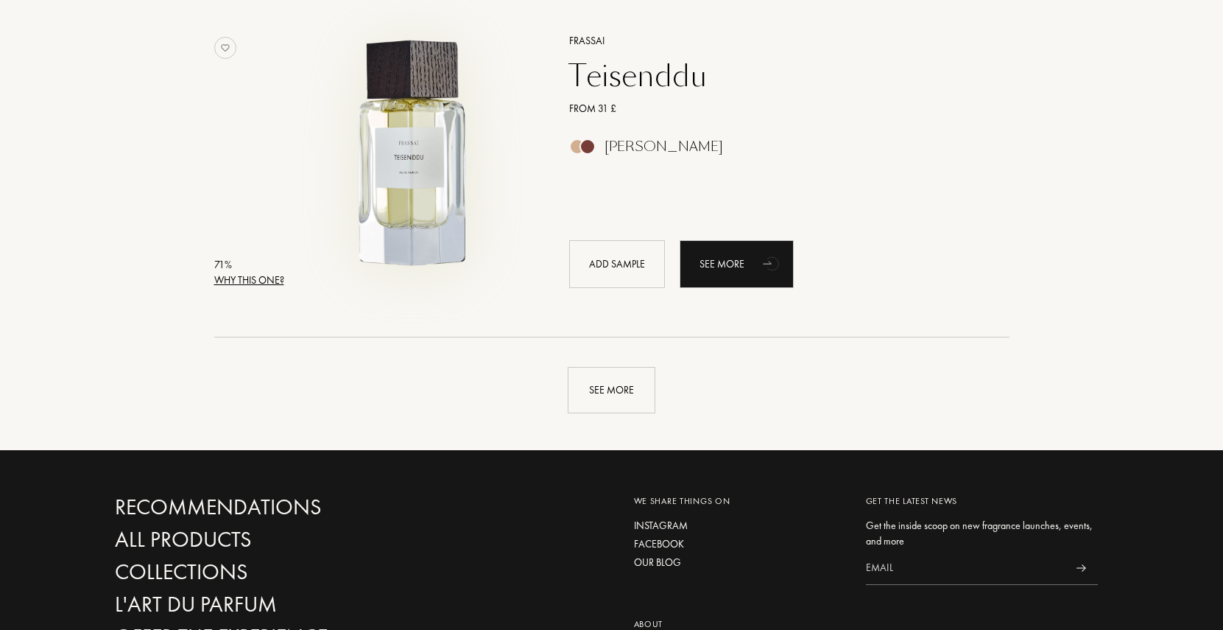
scroll to position [3388, 0]
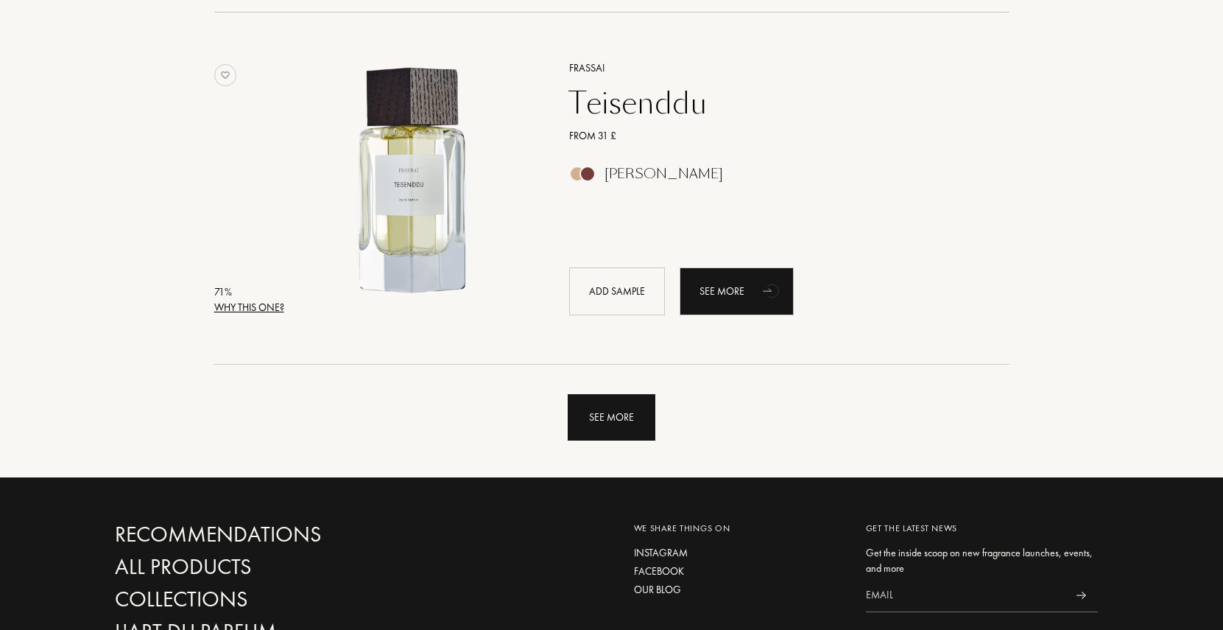
drag, startPoint x: 613, startPoint y: 412, endPoint x: 534, endPoint y: 387, distance: 82.7
click at [613, 412] on div "See more" at bounding box center [612, 417] width 88 height 46
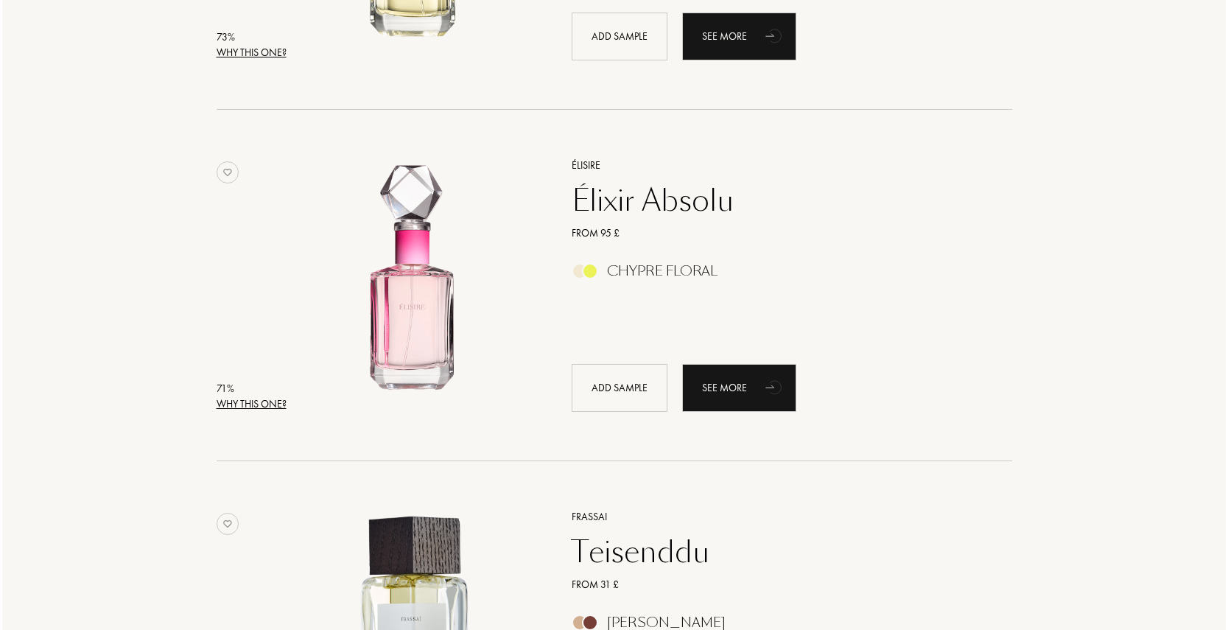
scroll to position [2936, 0]
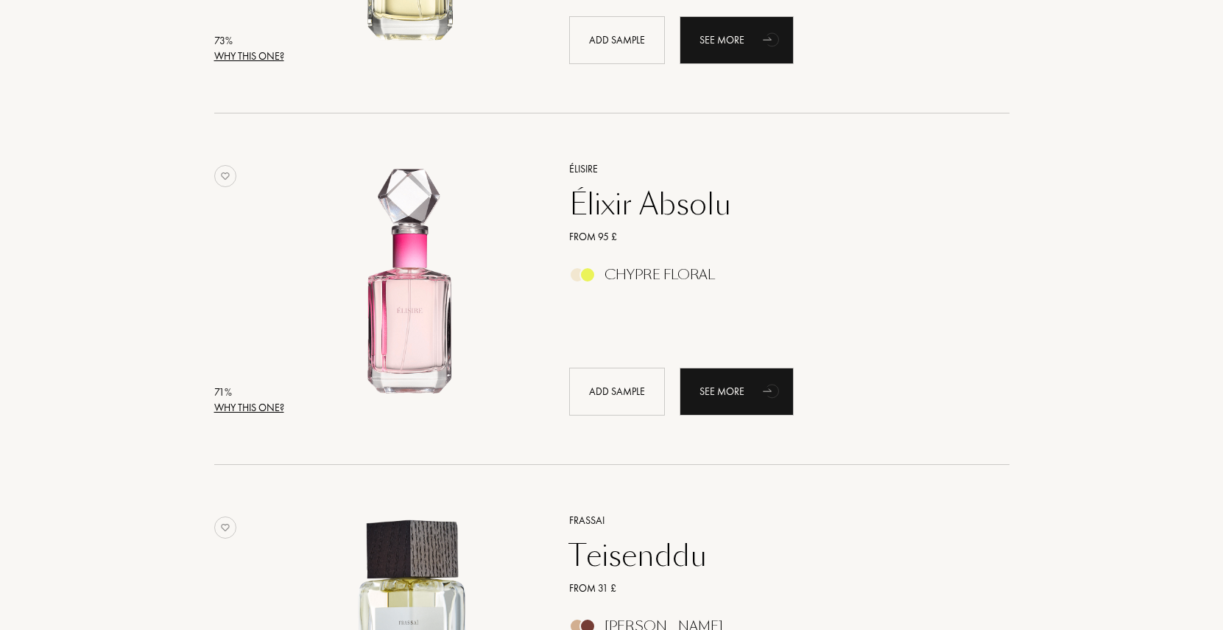
click at [254, 408] on div "Why this one?" at bounding box center [249, 407] width 70 height 15
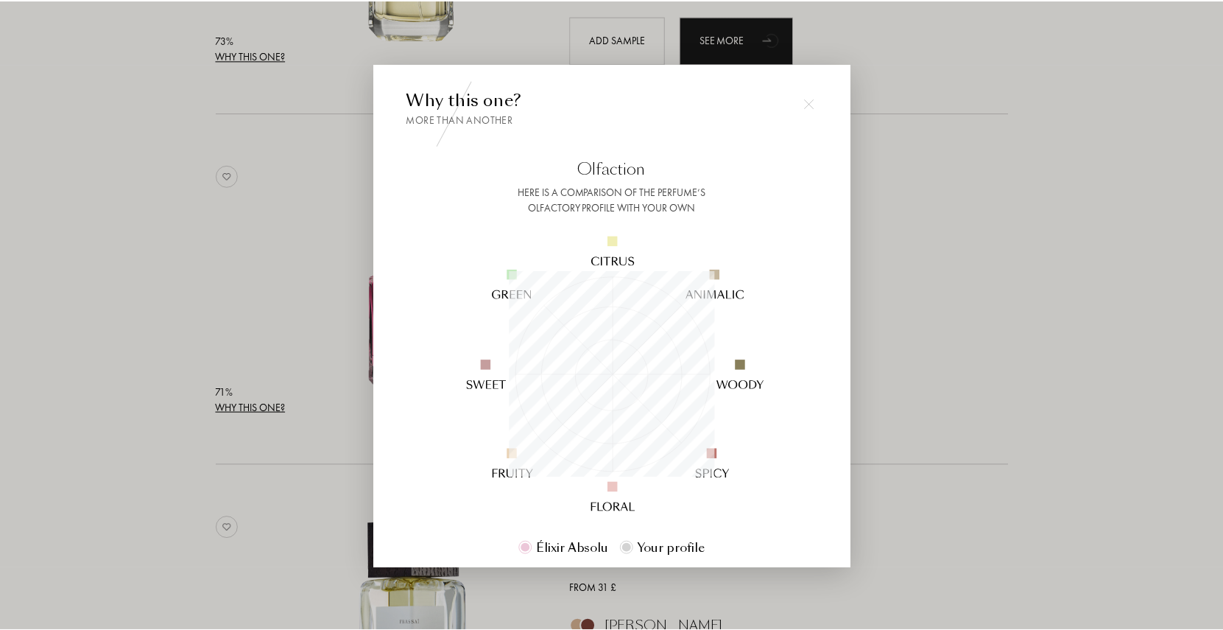
scroll to position [206, 206]
click at [935, 334] on div at bounding box center [614, 315] width 1228 height 630
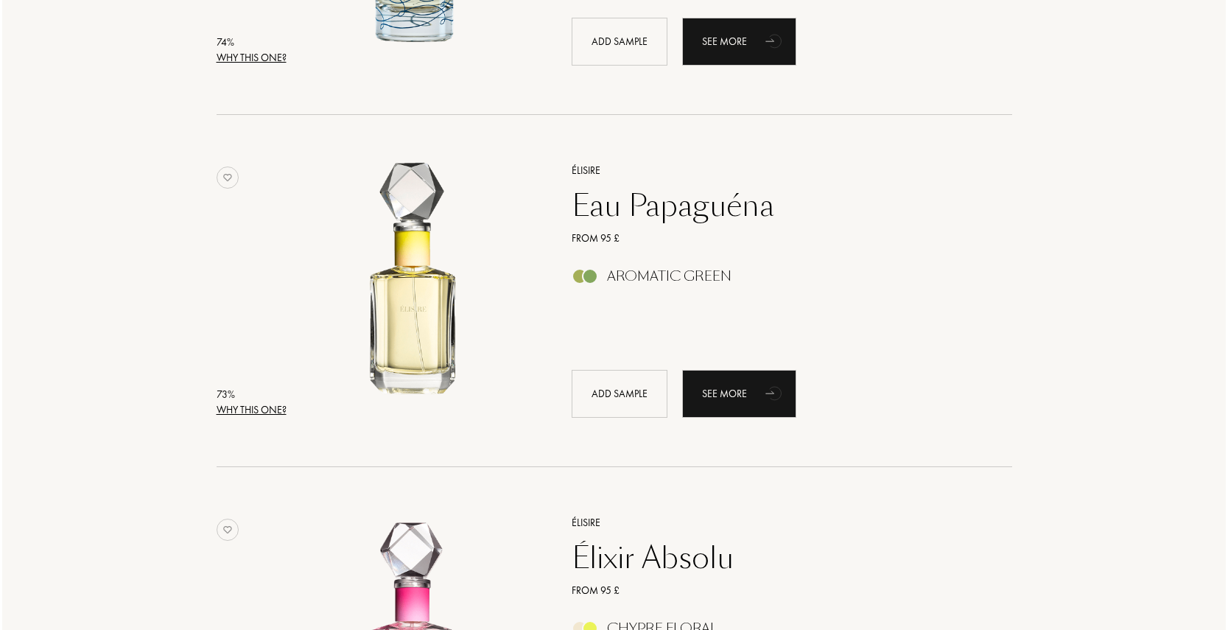
scroll to position [2576, 0]
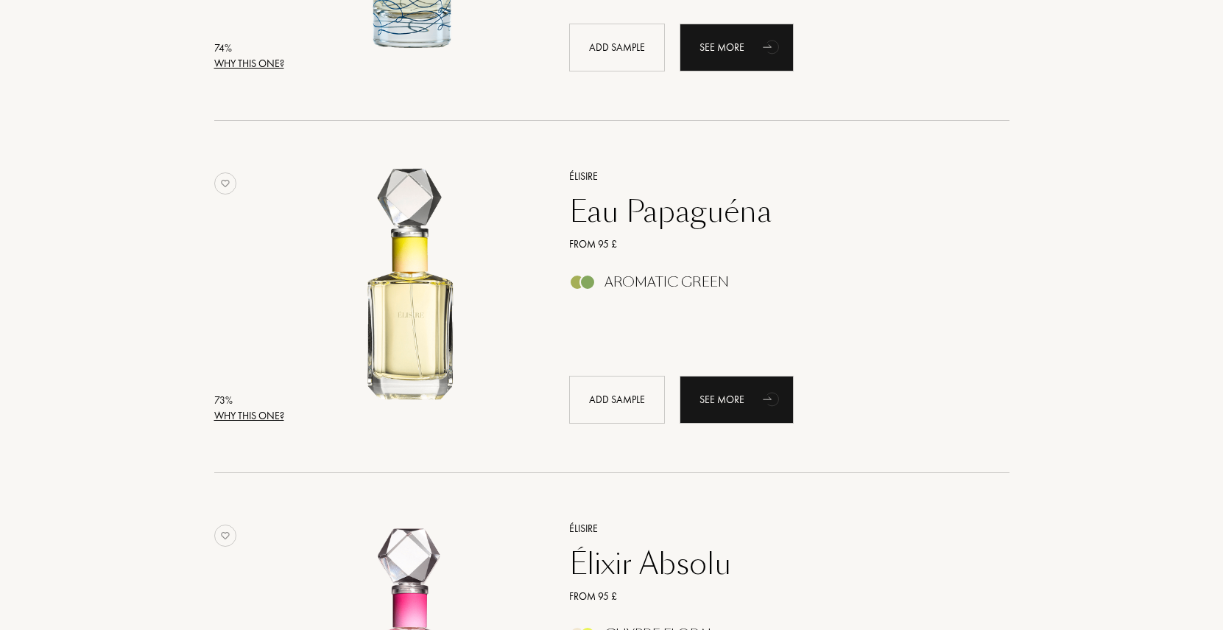
click at [270, 412] on div "Why this one?" at bounding box center [249, 415] width 70 height 15
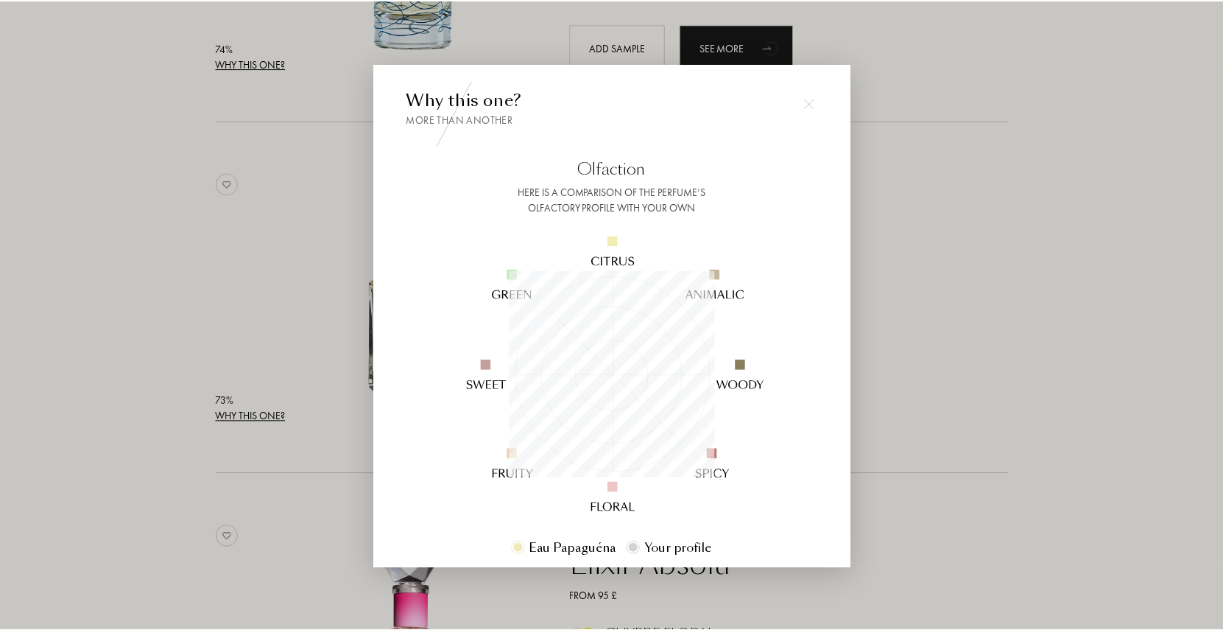
scroll to position [206, 206]
click at [944, 355] on div at bounding box center [614, 315] width 1228 height 630
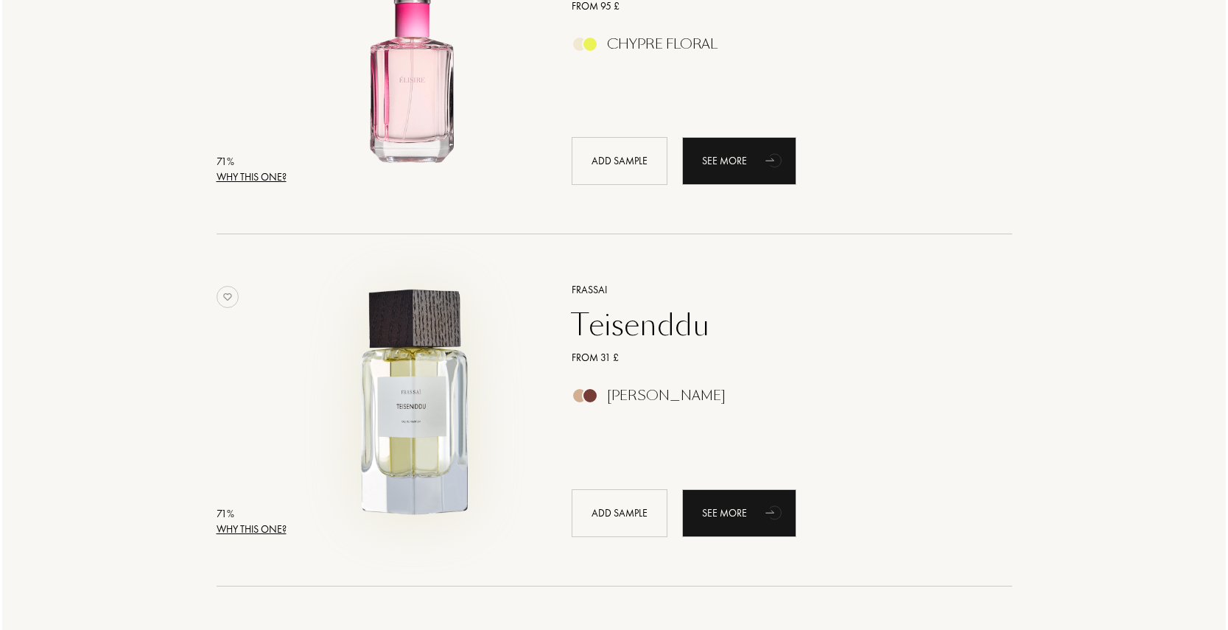
scroll to position [3092, 0]
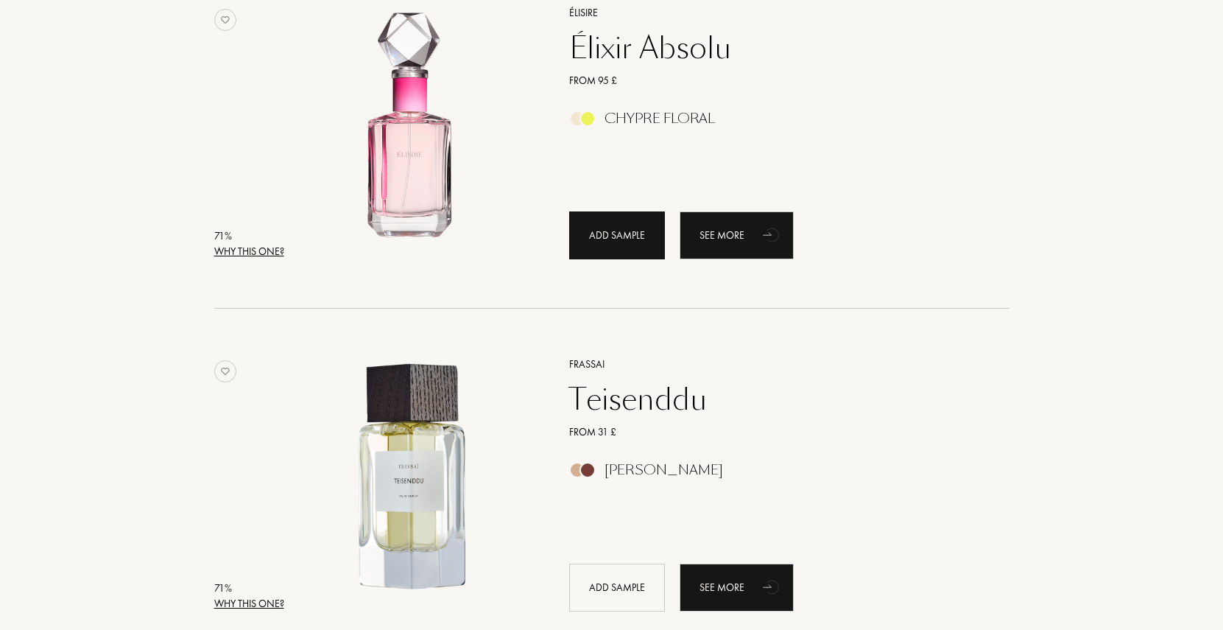
click at [613, 233] on div "Add sample" at bounding box center [617, 235] width 96 height 48
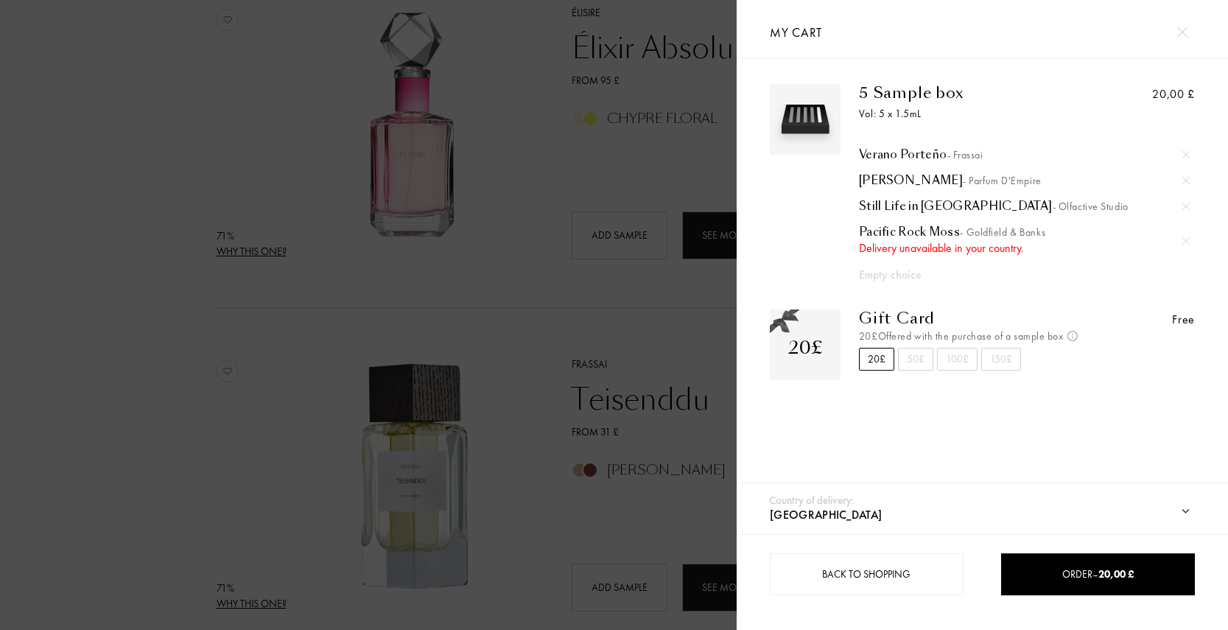
click at [1182, 241] on img at bounding box center [1185, 240] width 7 height 7
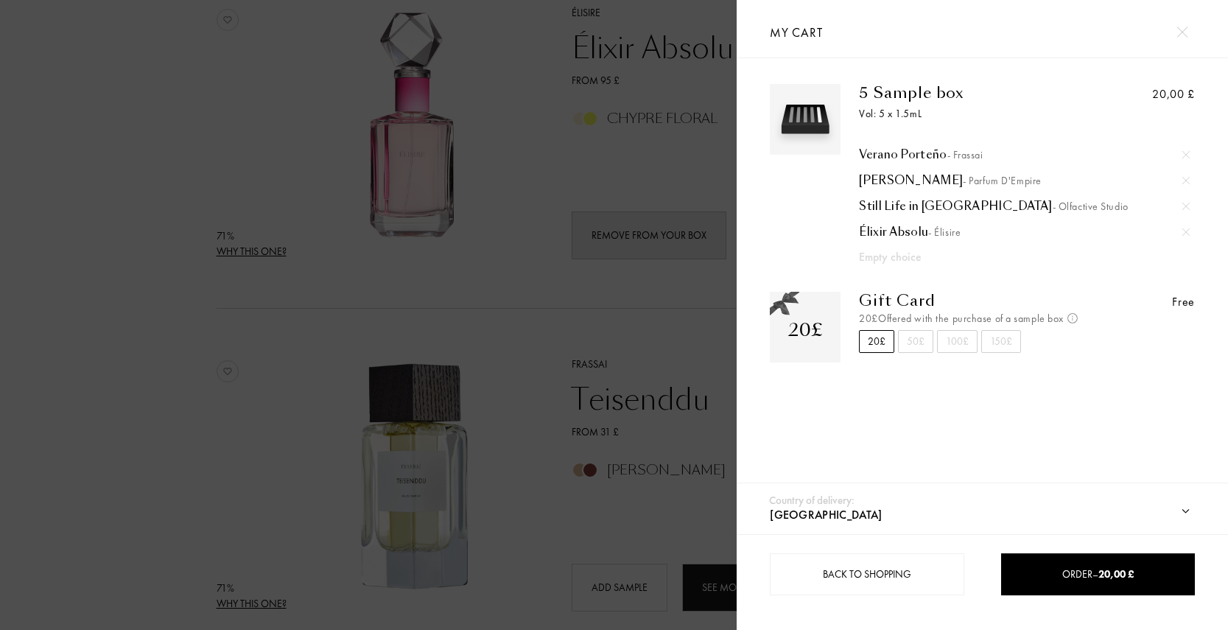
click at [915, 341] on div "50£" at bounding box center [915, 341] width 35 height 23
click at [879, 343] on div "20£" at bounding box center [876, 341] width 35 height 23
click at [813, 489] on div "Country of delivery: [GEOGRAPHIC_DATA] [GEOGRAPHIC_DATA] [GEOGRAPHIC_DATA] [GEO…" at bounding box center [982, 508] width 491 height 52
click at [818, 504] on select "[GEOGRAPHIC_DATA] [GEOGRAPHIC_DATA] [GEOGRAPHIC_DATA] [GEOGRAPHIC_DATA] [GEOGRA…" at bounding box center [992, 515] width 452 height 38
select select "UK"
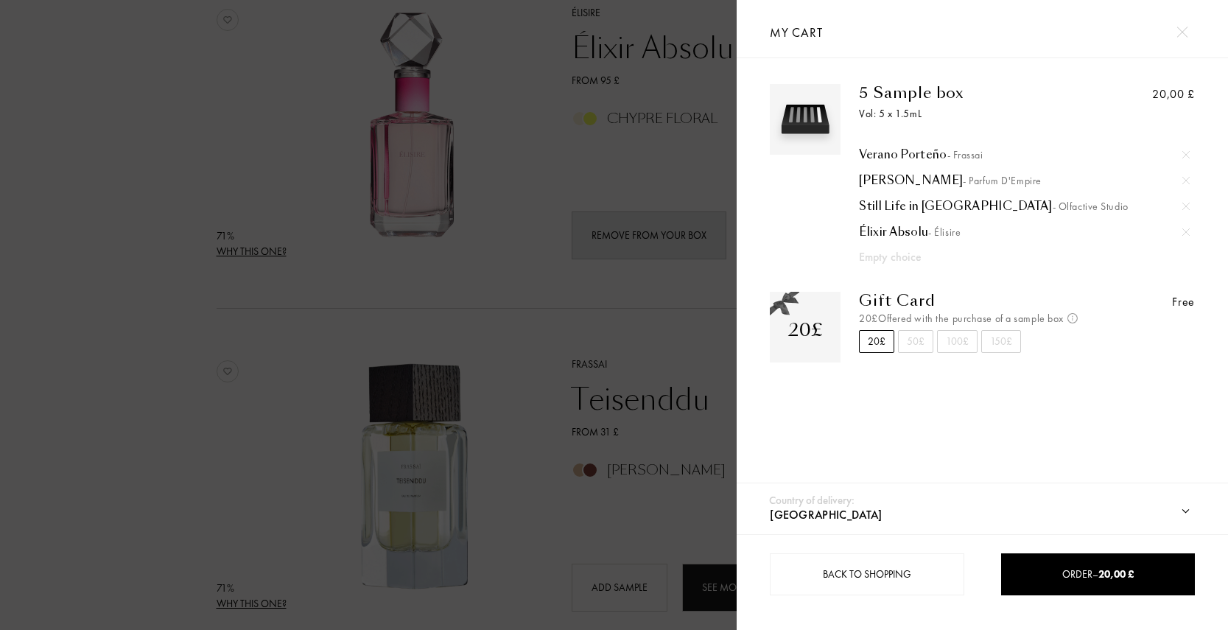
select select "UK"
click at [234, 415] on div at bounding box center [368, 315] width 737 height 630
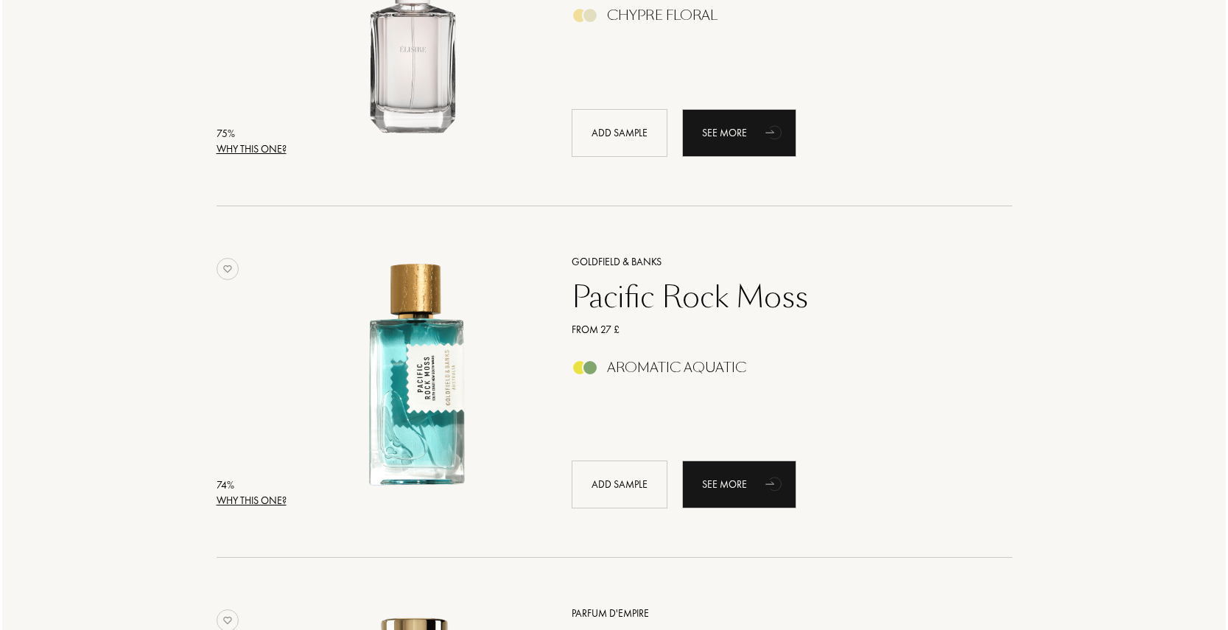
scroll to position [1333, 0]
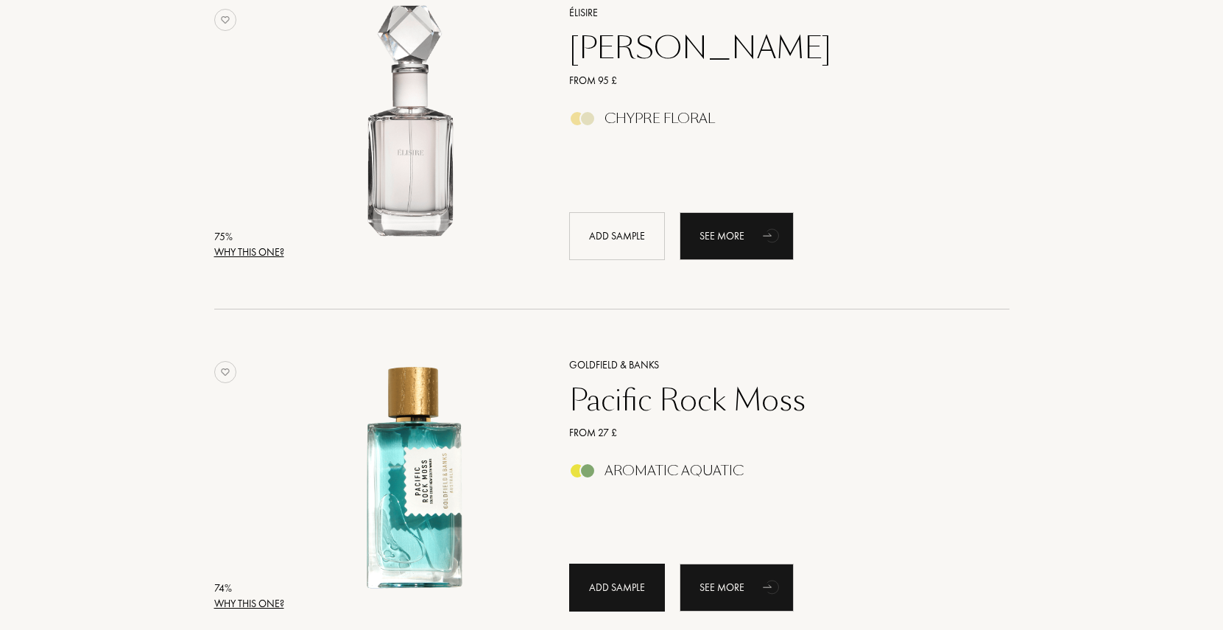
click at [636, 596] on div "Add sample" at bounding box center [617, 587] width 96 height 48
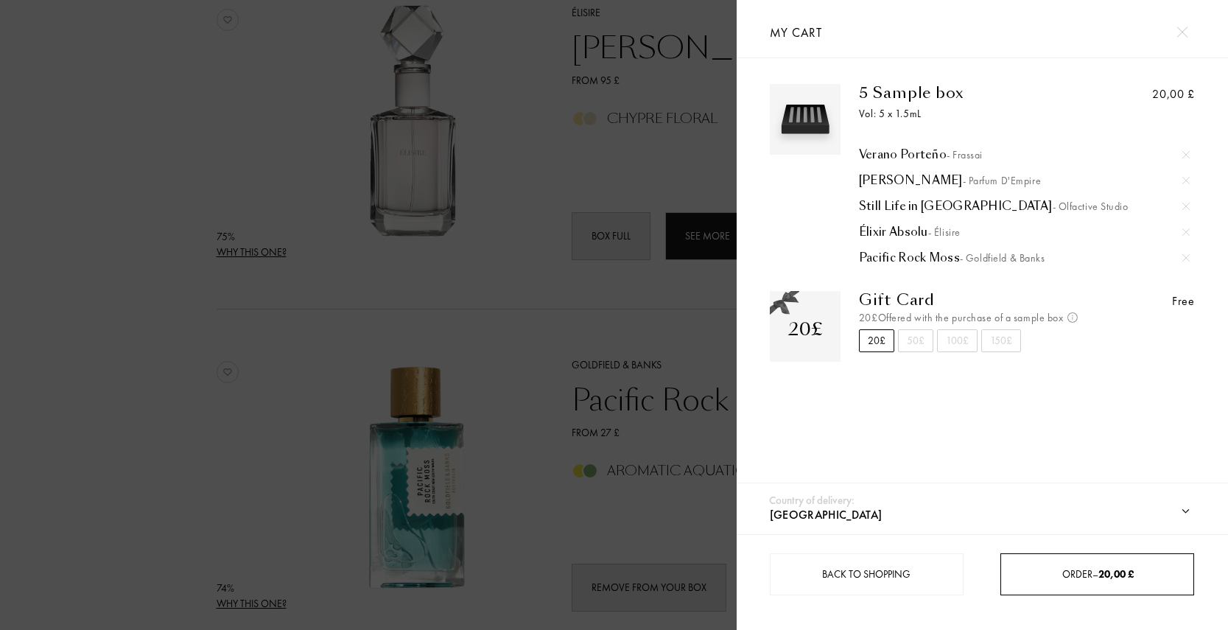
click at [1065, 575] on span "Order – 20,00 £" at bounding box center [1097, 573] width 71 height 13
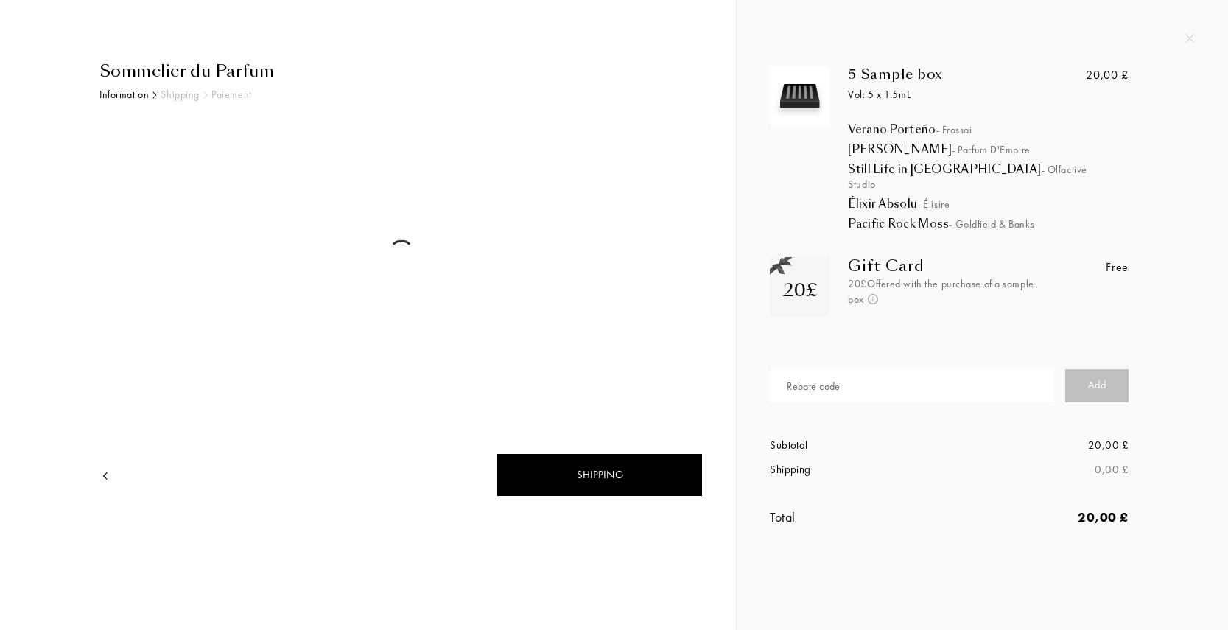
select select "UK"
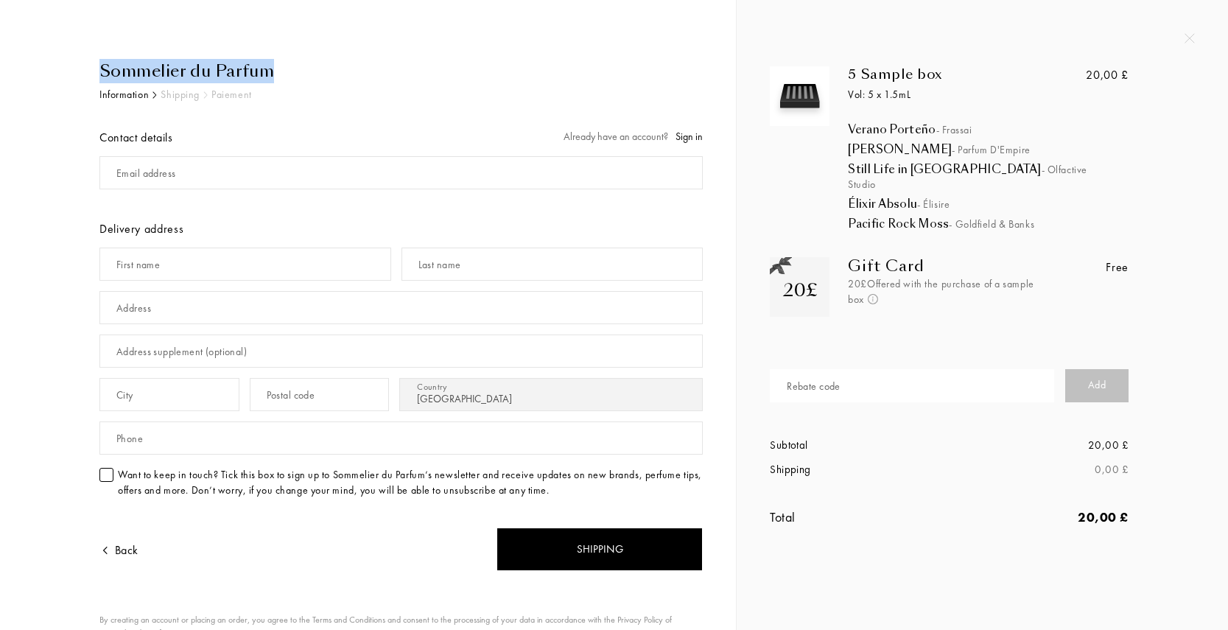
drag, startPoint x: 302, startPoint y: 69, endPoint x: 88, endPoint y: 68, distance: 214.3
click at [88, 68] on div "Sommelier du Parfum Information Shipping Paiement Contact details Already have …" at bounding box center [395, 405] width 614 height 692
copy div "Sommelier du Parfum"
